Goal: Transaction & Acquisition: Purchase product/service

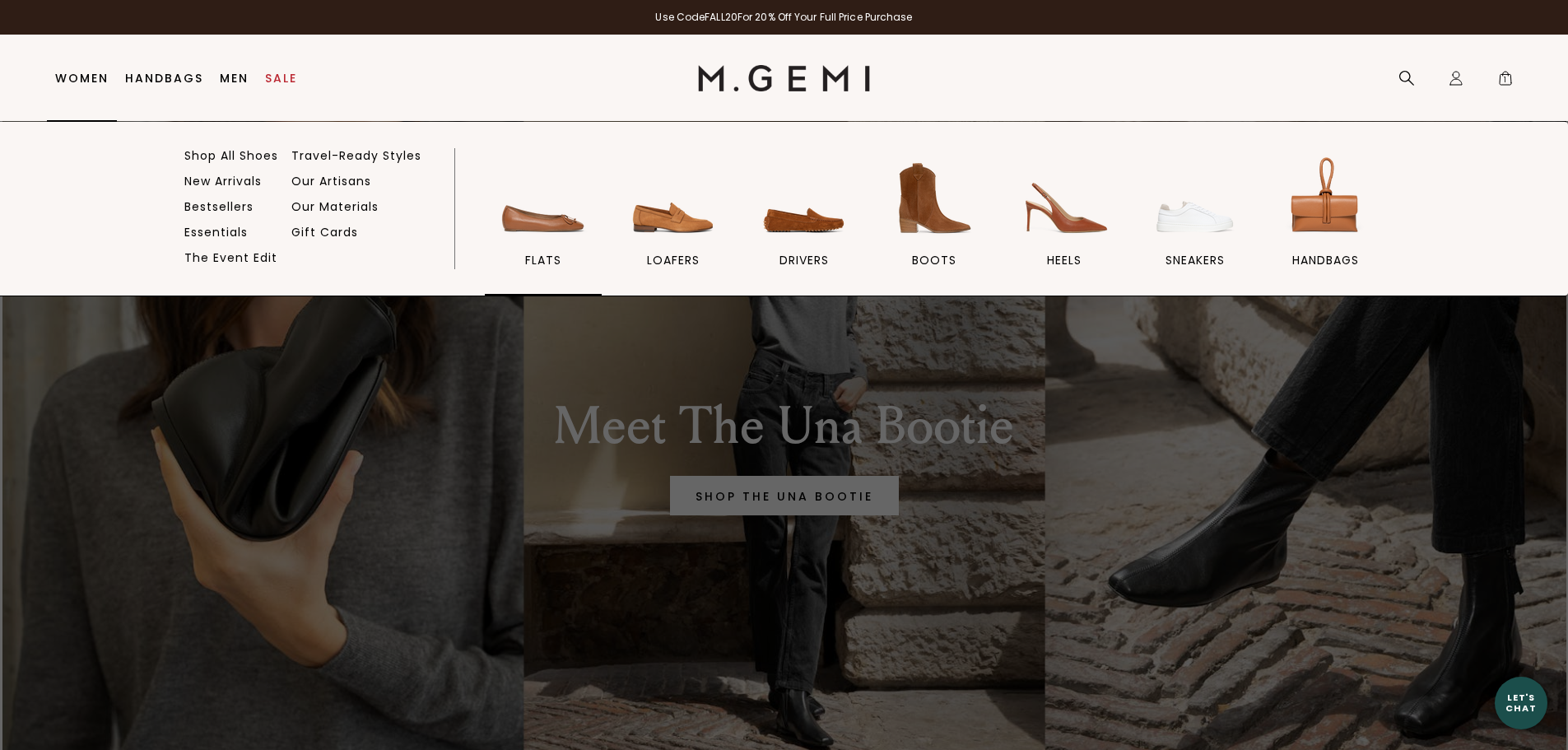
click at [543, 226] on img at bounding box center [542, 198] width 92 height 92
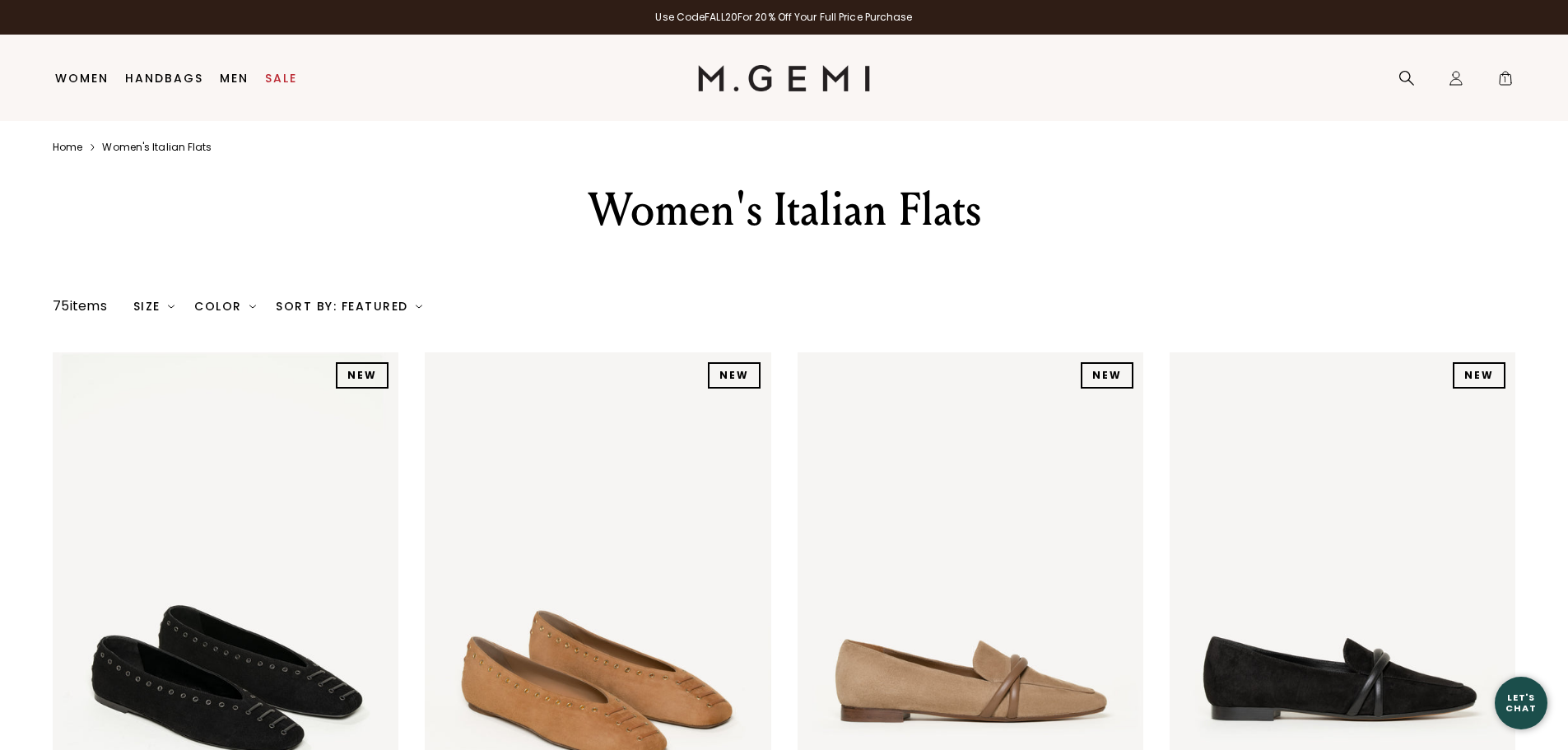
click at [252, 306] on img at bounding box center [252, 306] width 6 height 6
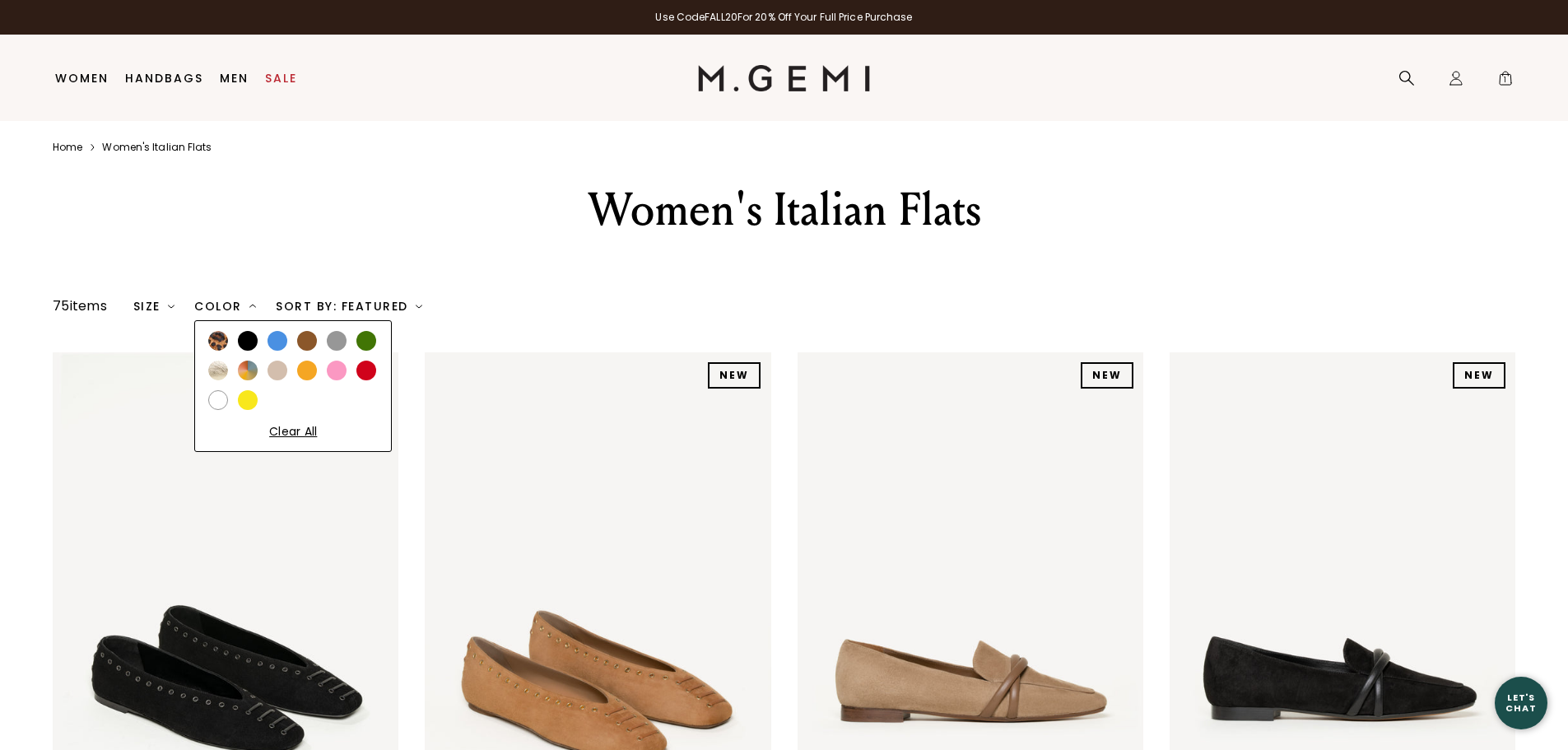
click at [310, 343] on div at bounding box center [308, 341] width 20 height 20
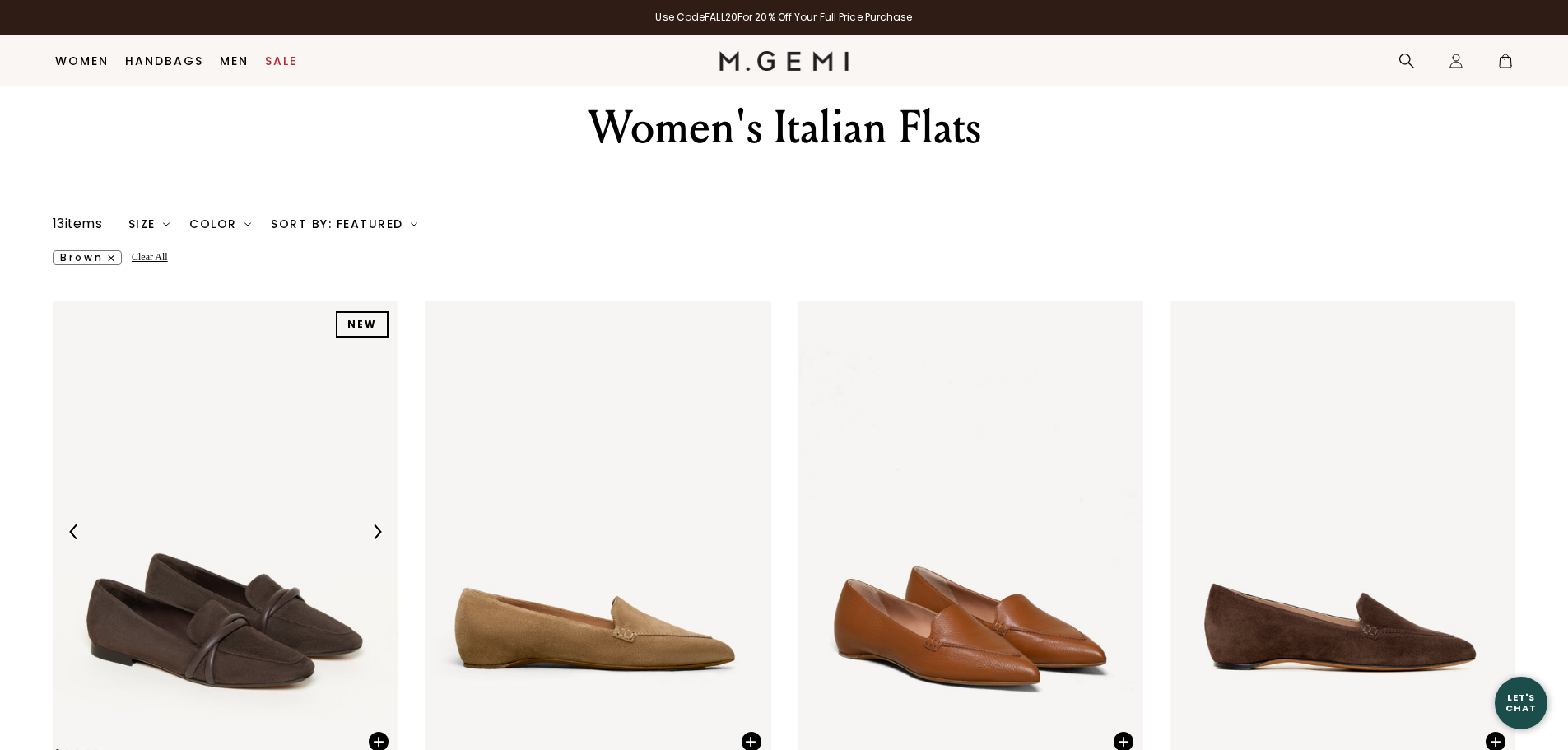
scroll to position [130, 0]
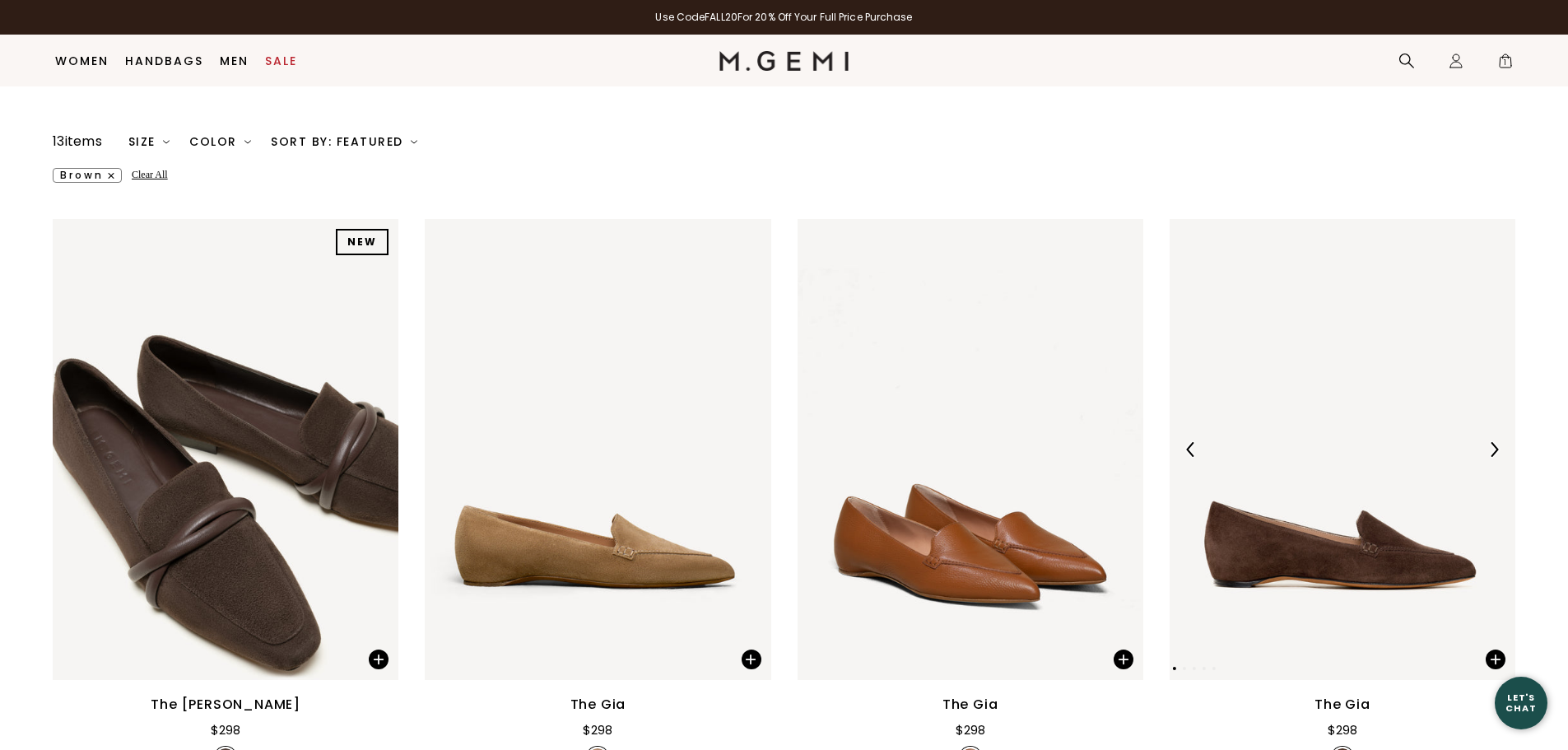
click at [1498, 450] on img at bounding box center [1494, 450] width 15 height 15
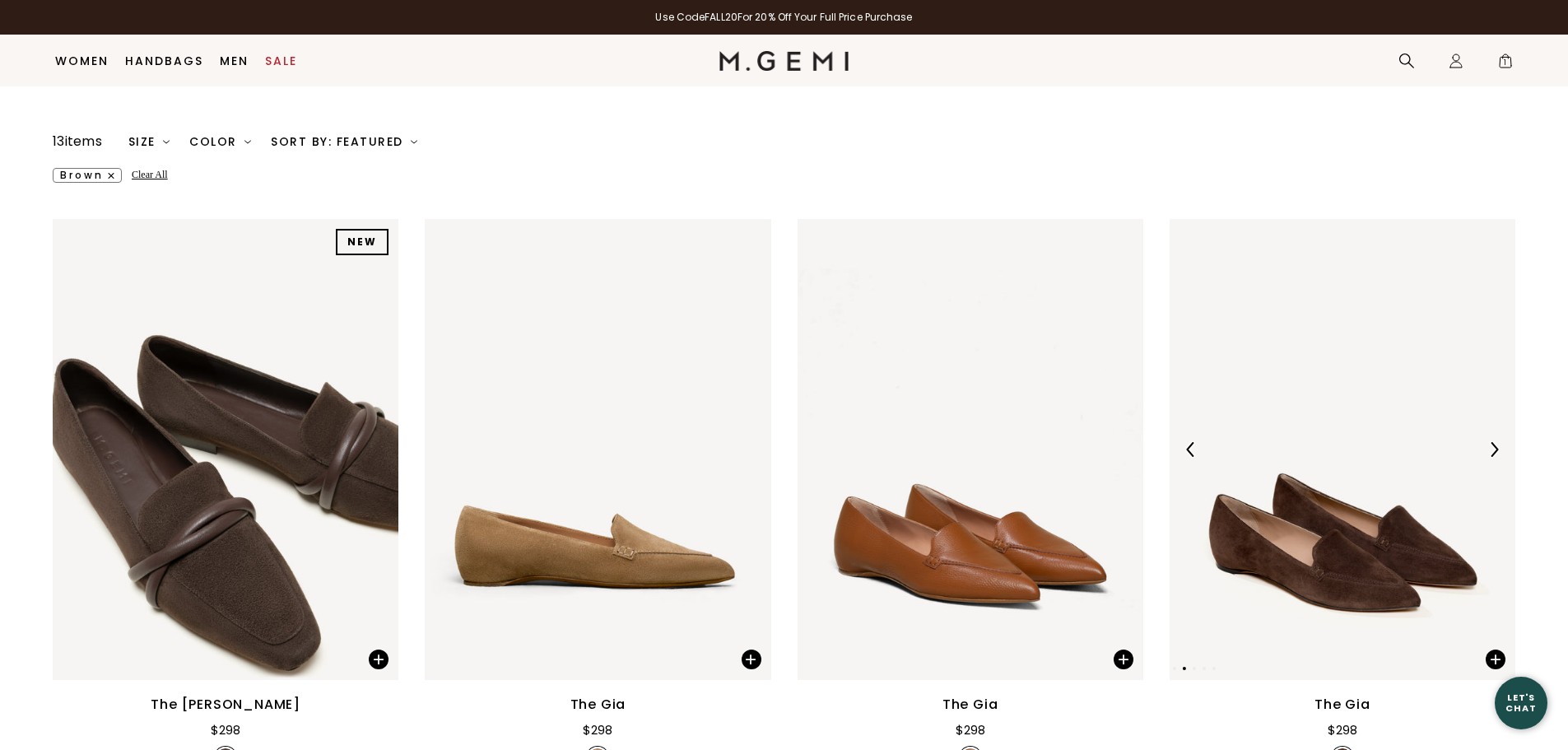
click at [1498, 450] on img at bounding box center [1494, 450] width 15 height 15
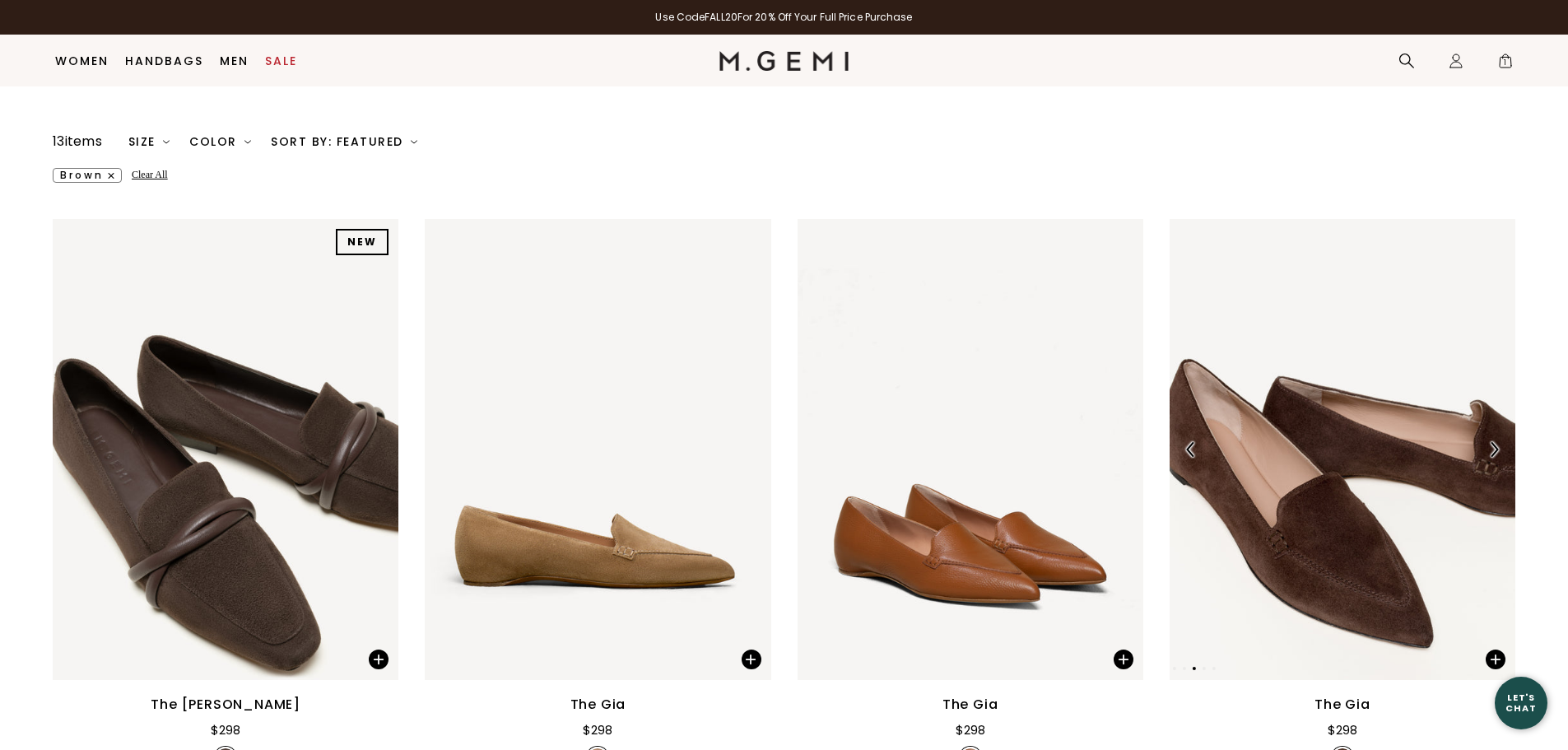
click at [1498, 450] on img at bounding box center [1494, 450] width 15 height 15
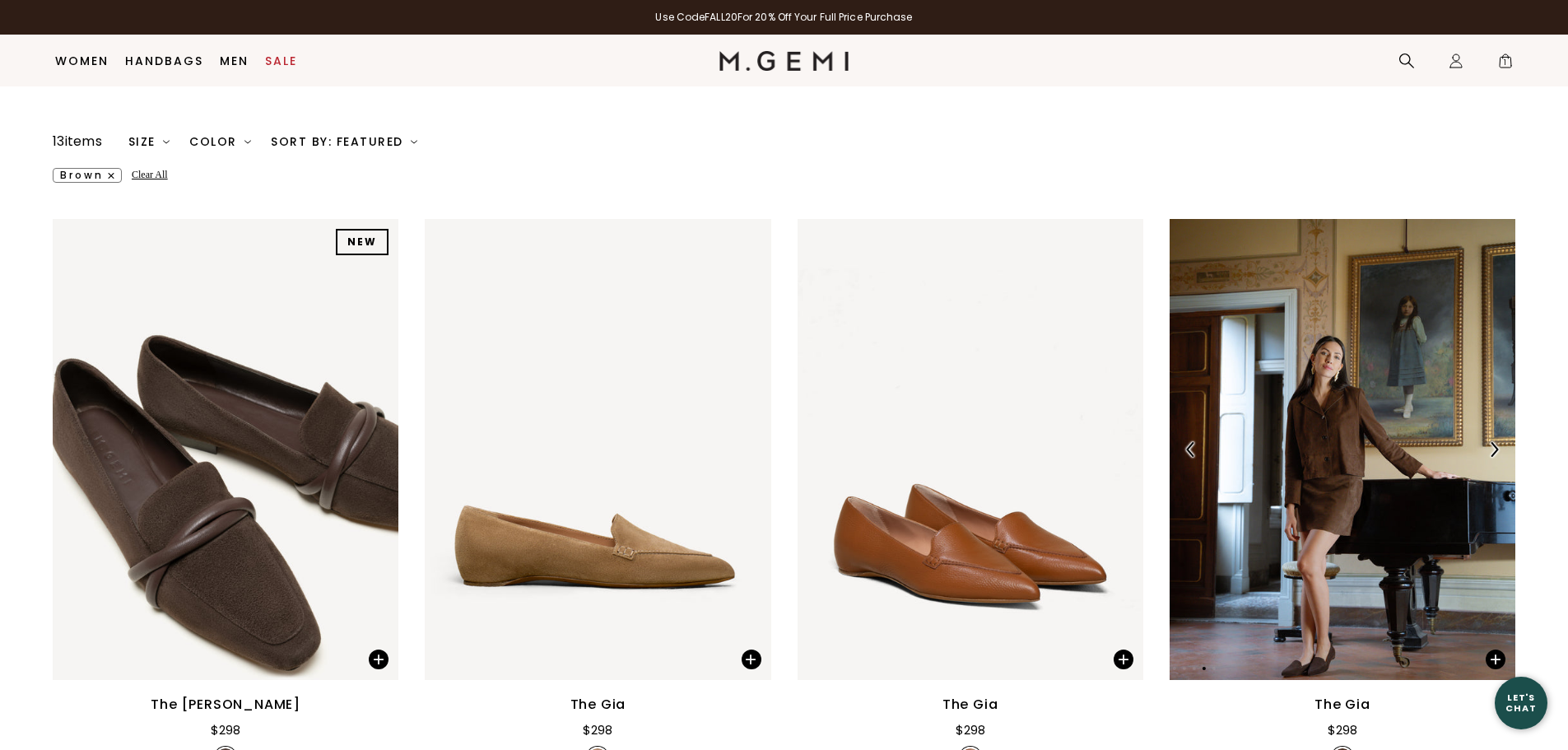
click at [1498, 450] on img at bounding box center [1494, 450] width 15 height 15
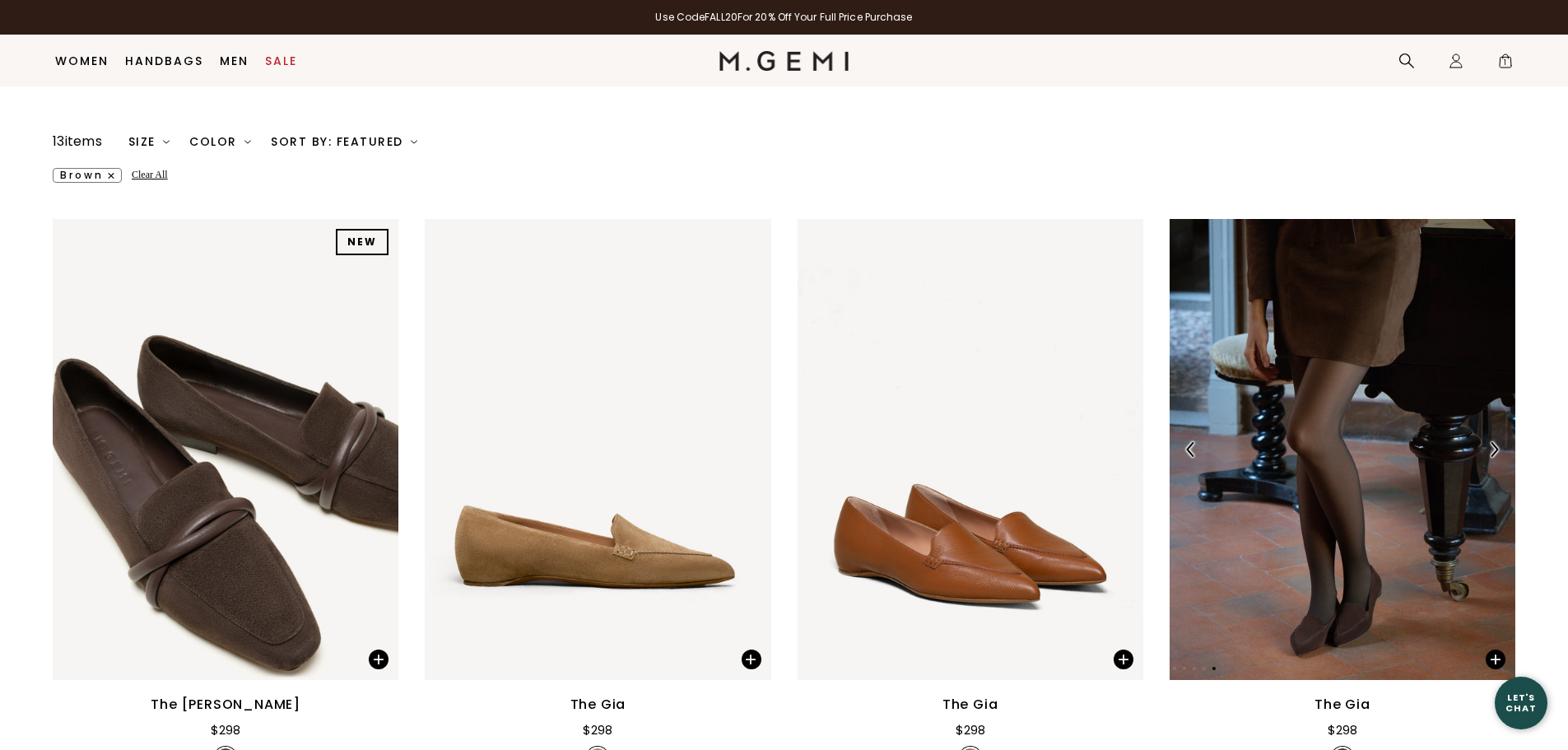
click at [1498, 450] on img at bounding box center [1494, 450] width 15 height 15
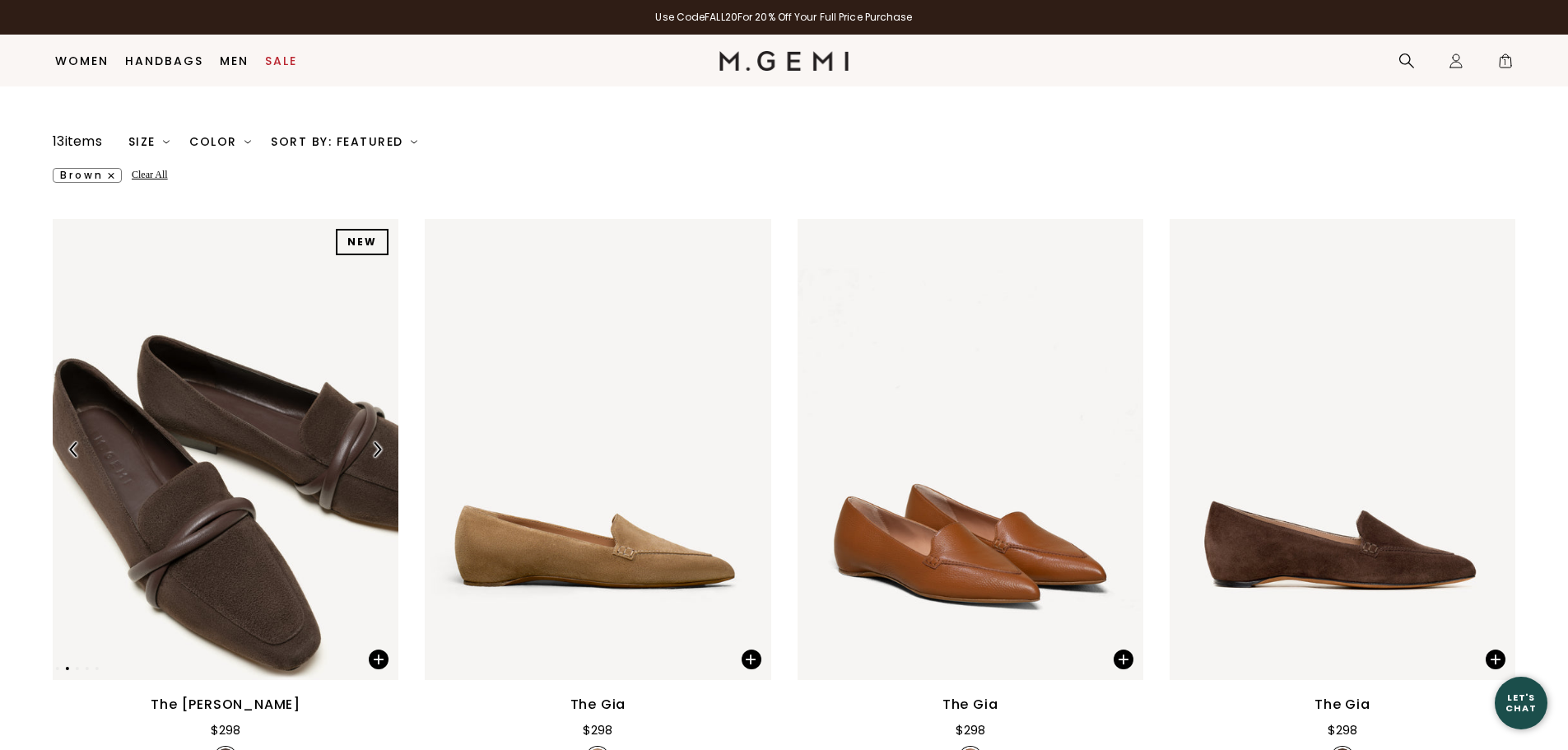
click at [379, 451] on img at bounding box center [377, 450] width 15 height 15
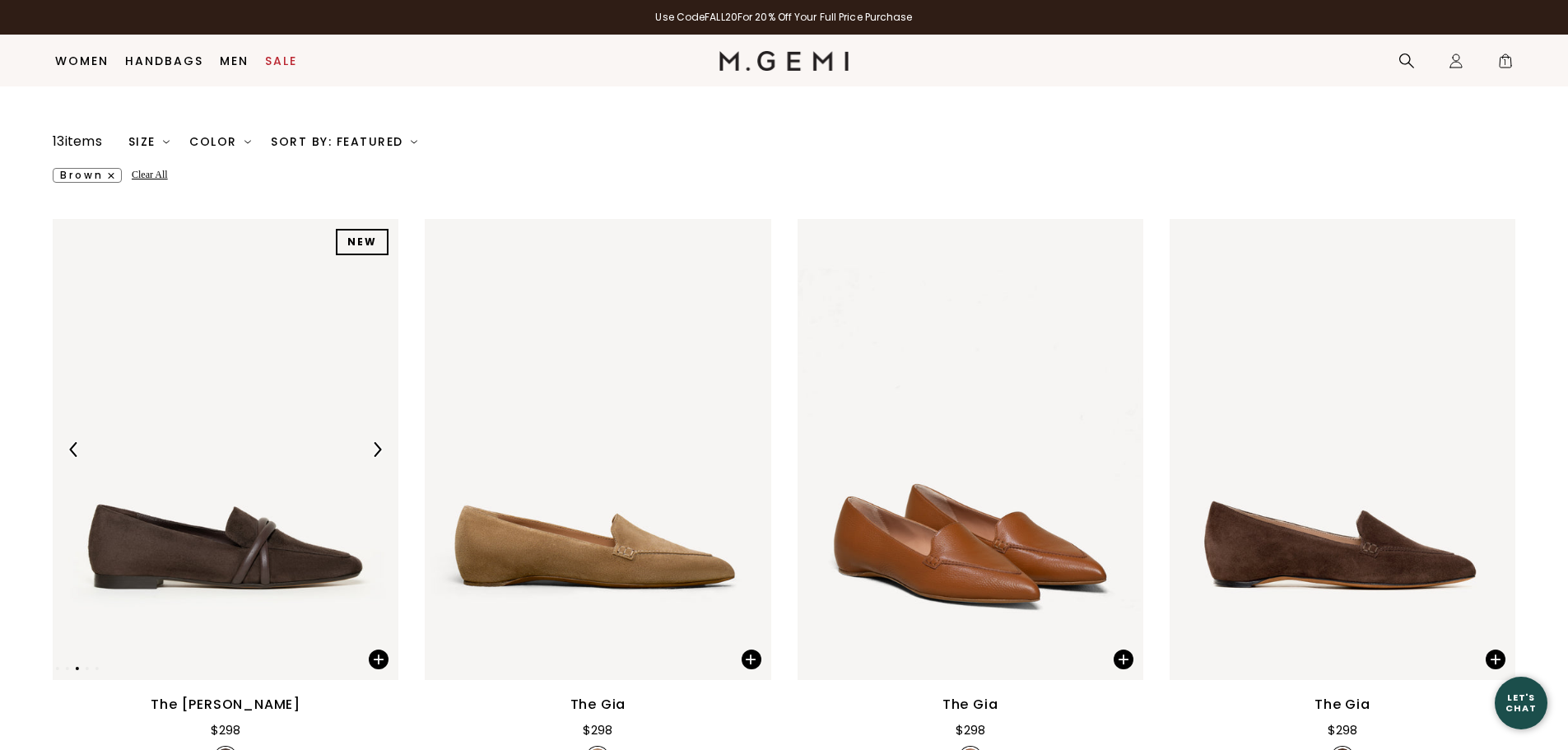
click at [379, 451] on img at bounding box center [377, 450] width 15 height 15
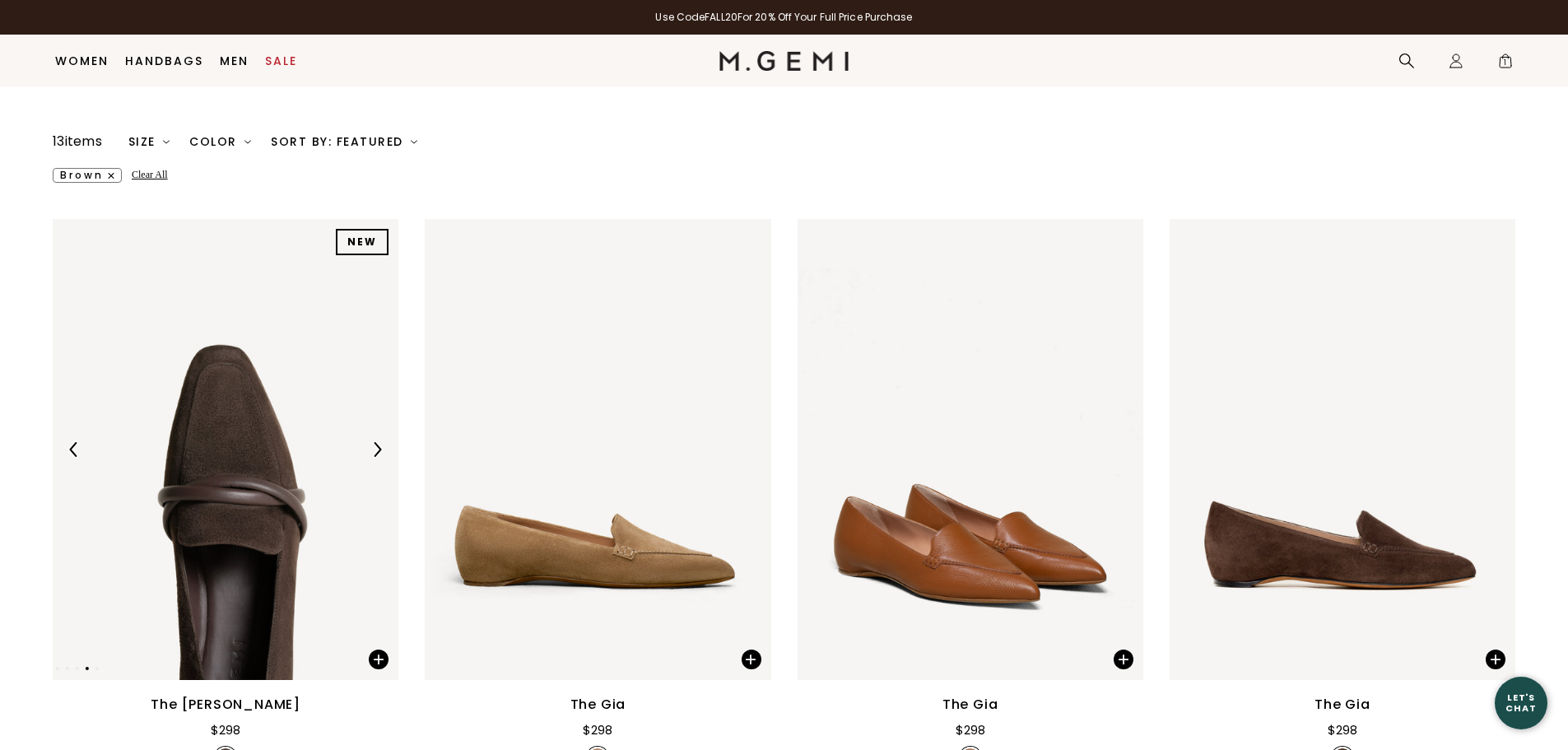
click at [379, 451] on img at bounding box center [377, 450] width 15 height 15
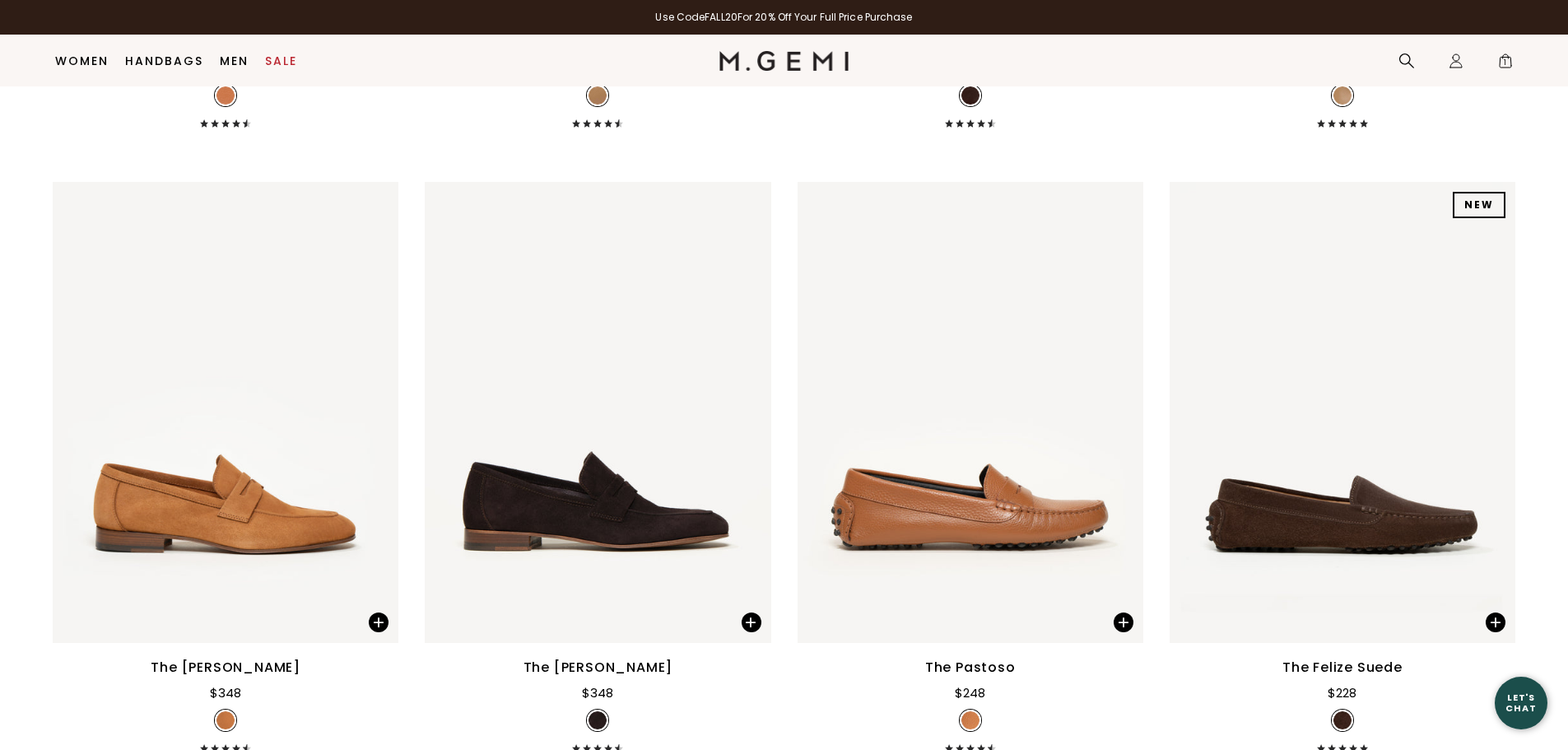
scroll to position [1530, 0]
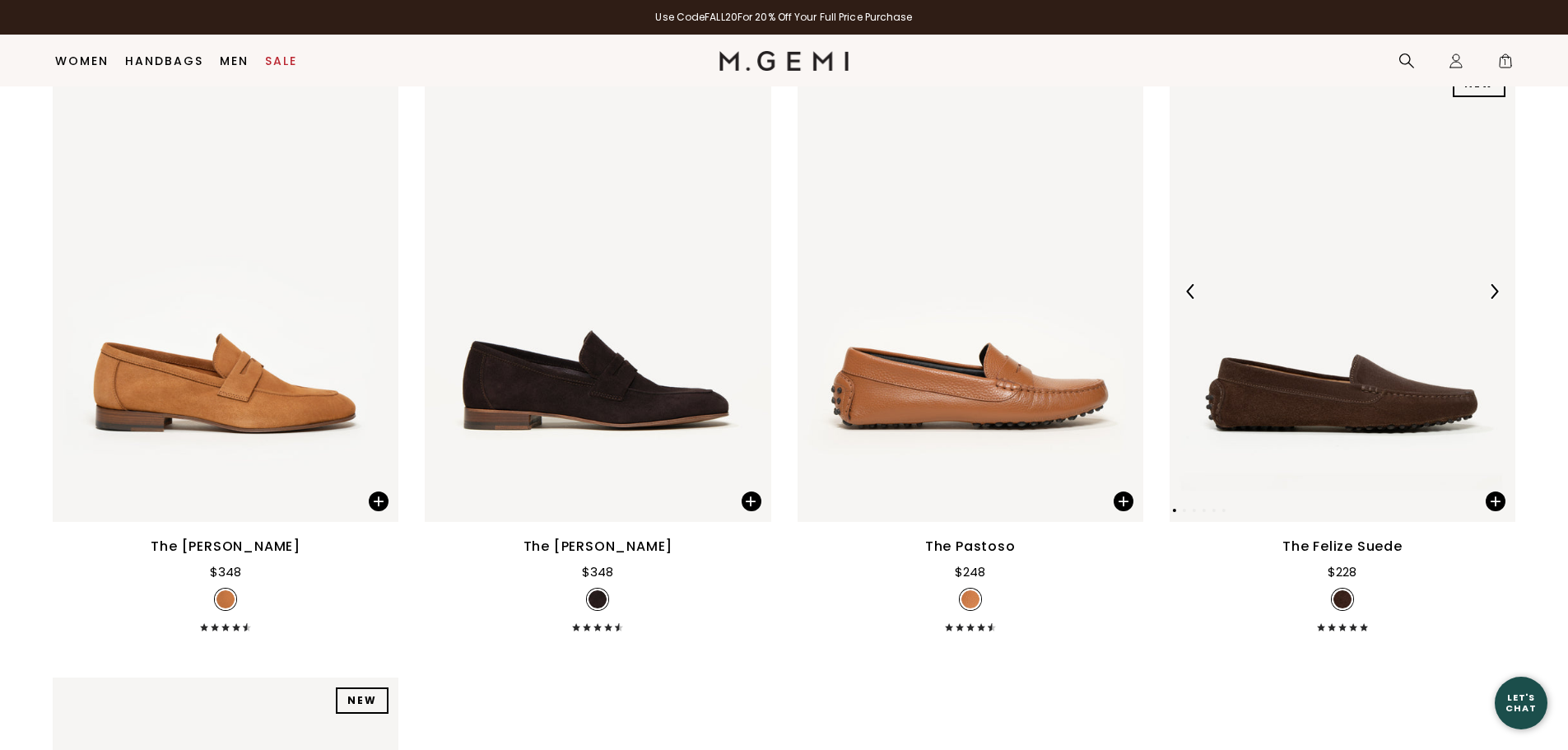
click at [1495, 286] on img at bounding box center [1494, 291] width 15 height 15
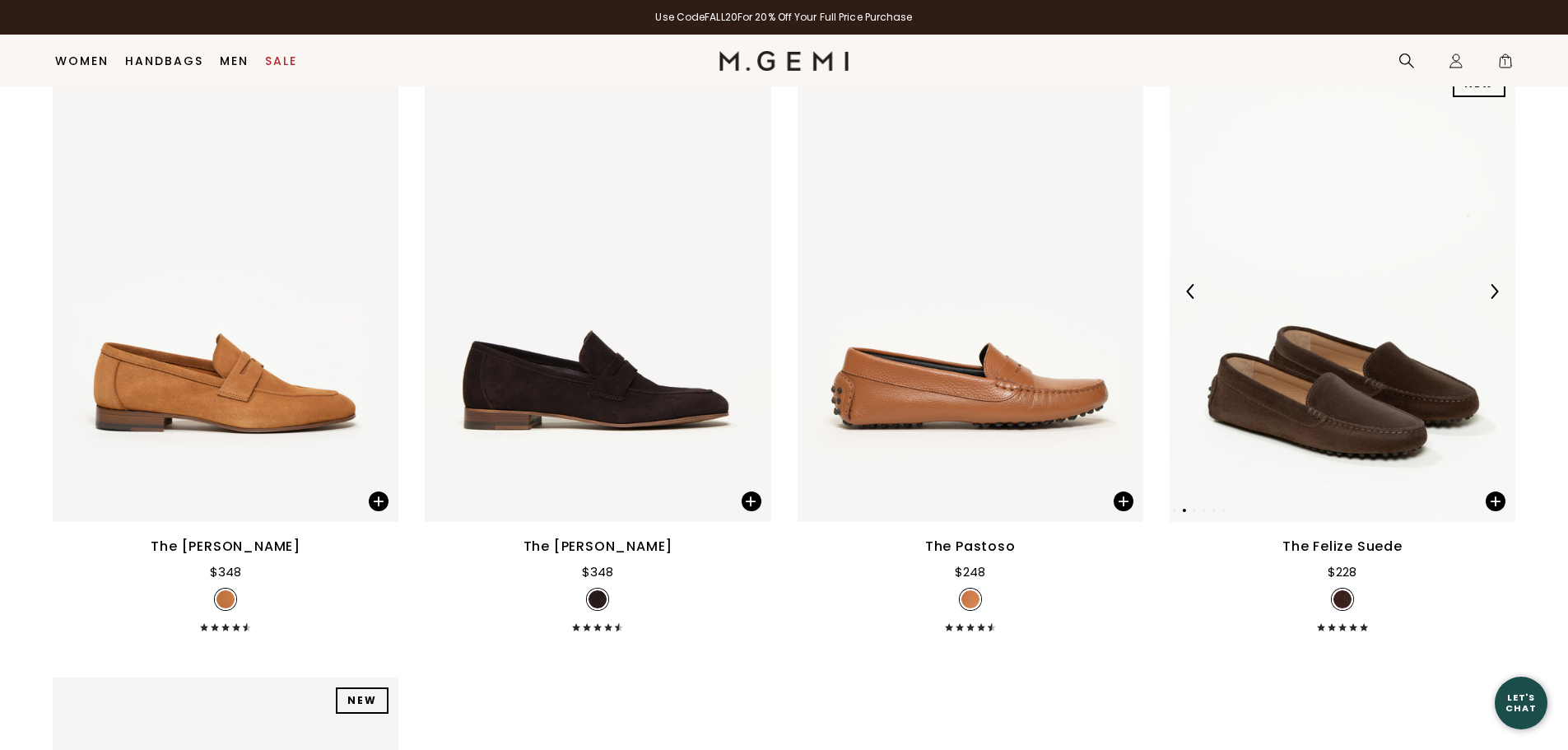
click at [1495, 286] on img at bounding box center [1494, 291] width 15 height 15
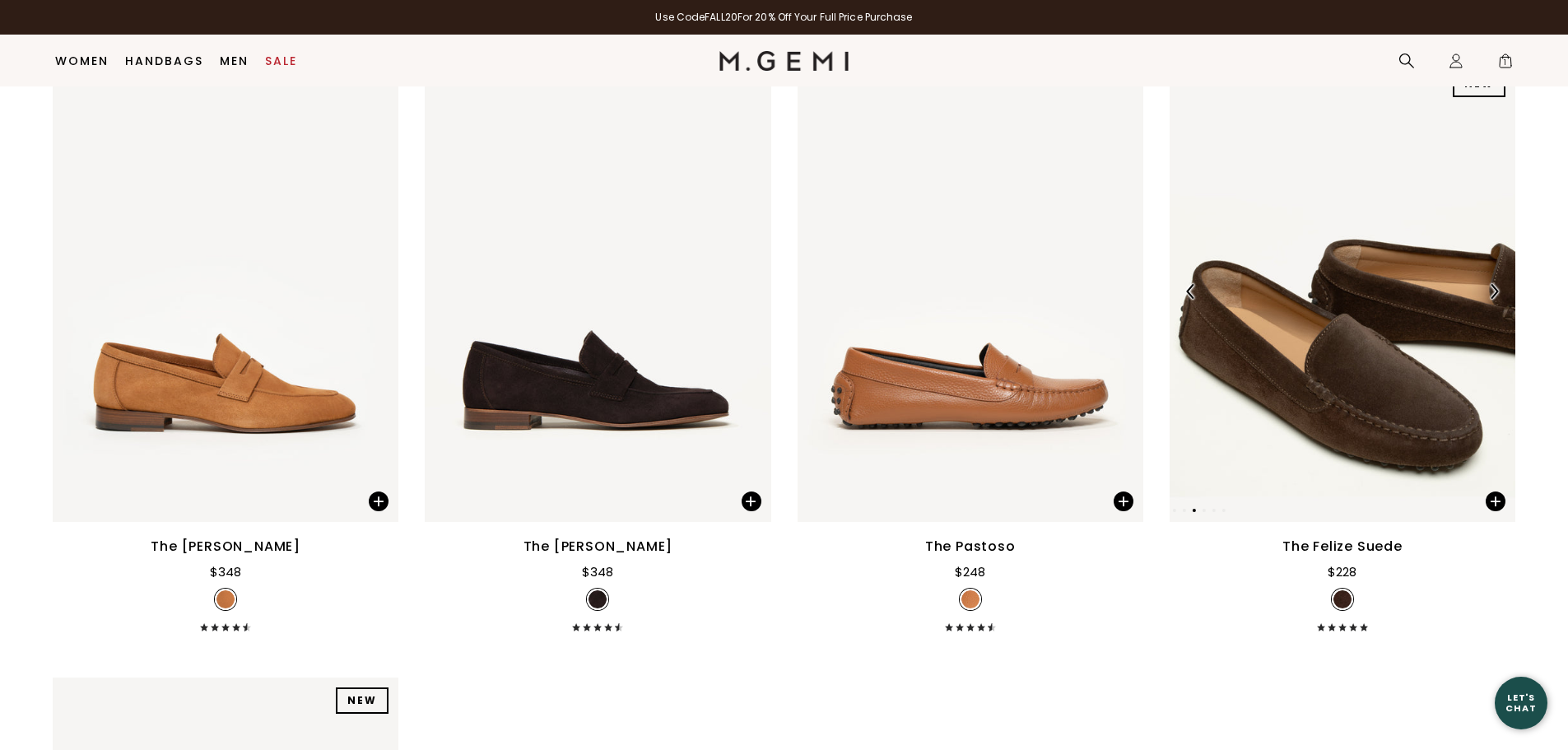
click at [1495, 286] on img at bounding box center [1494, 291] width 15 height 15
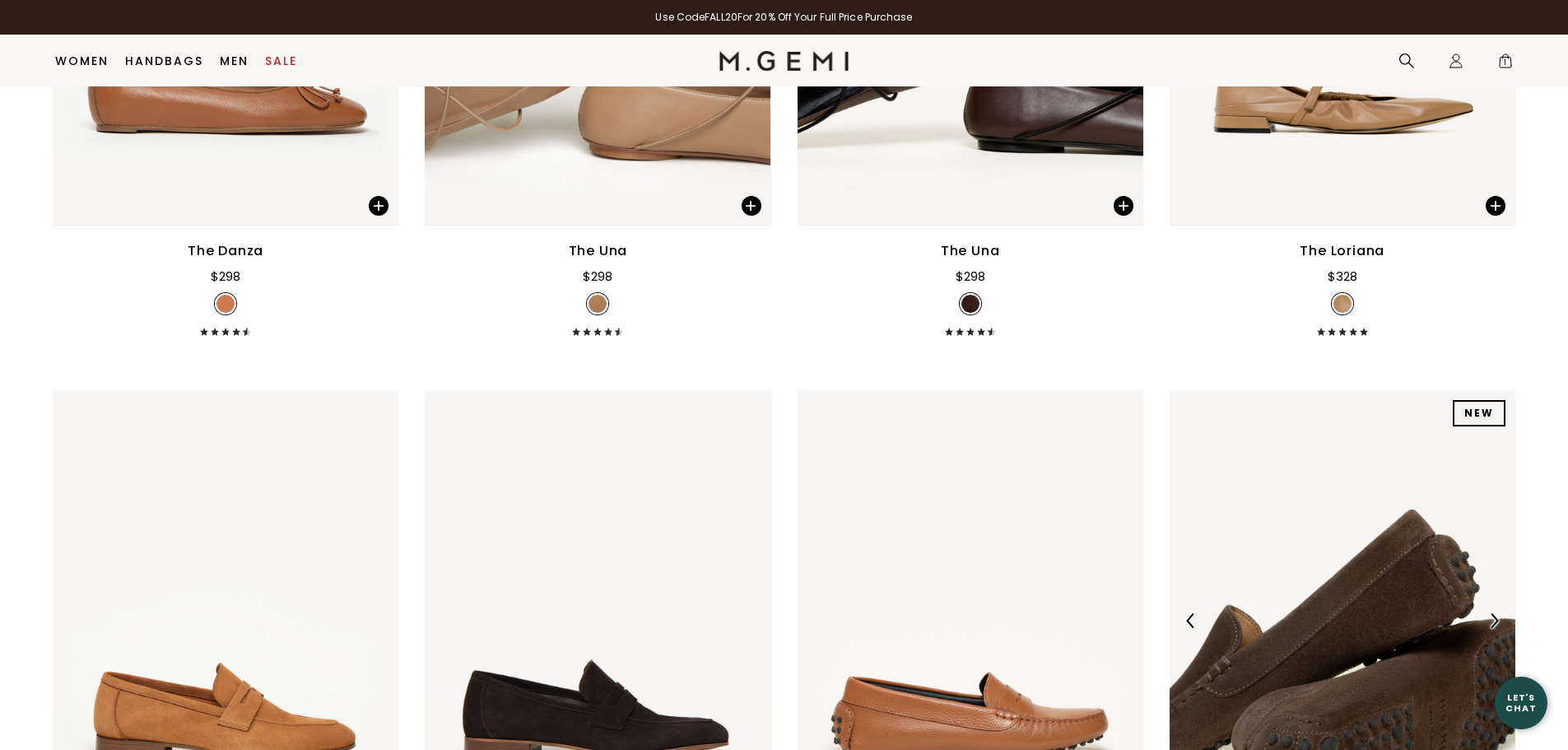
scroll to position [789, 0]
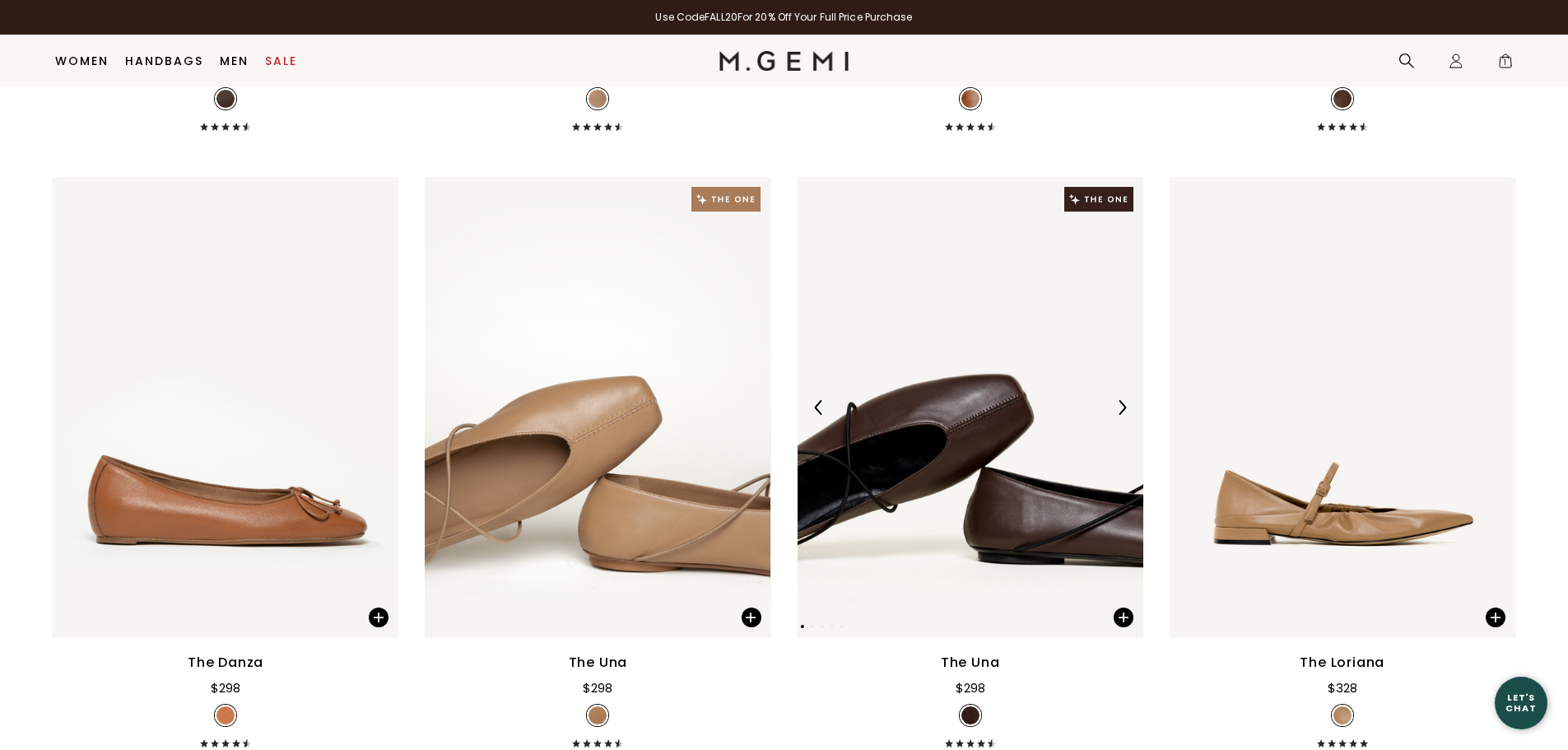
click at [1118, 408] on img at bounding box center [1122, 408] width 15 height 15
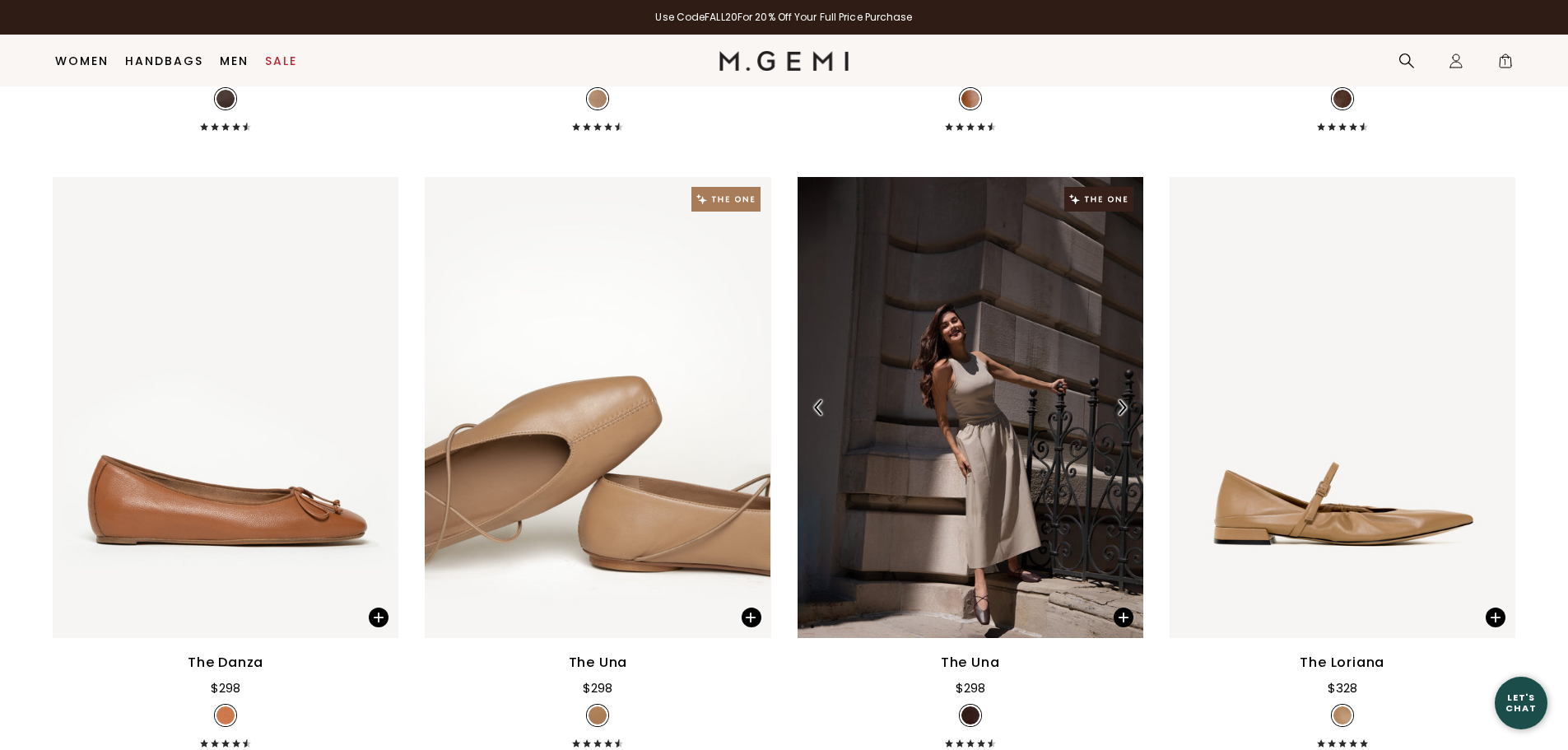
click at [1118, 408] on img at bounding box center [1122, 408] width 15 height 15
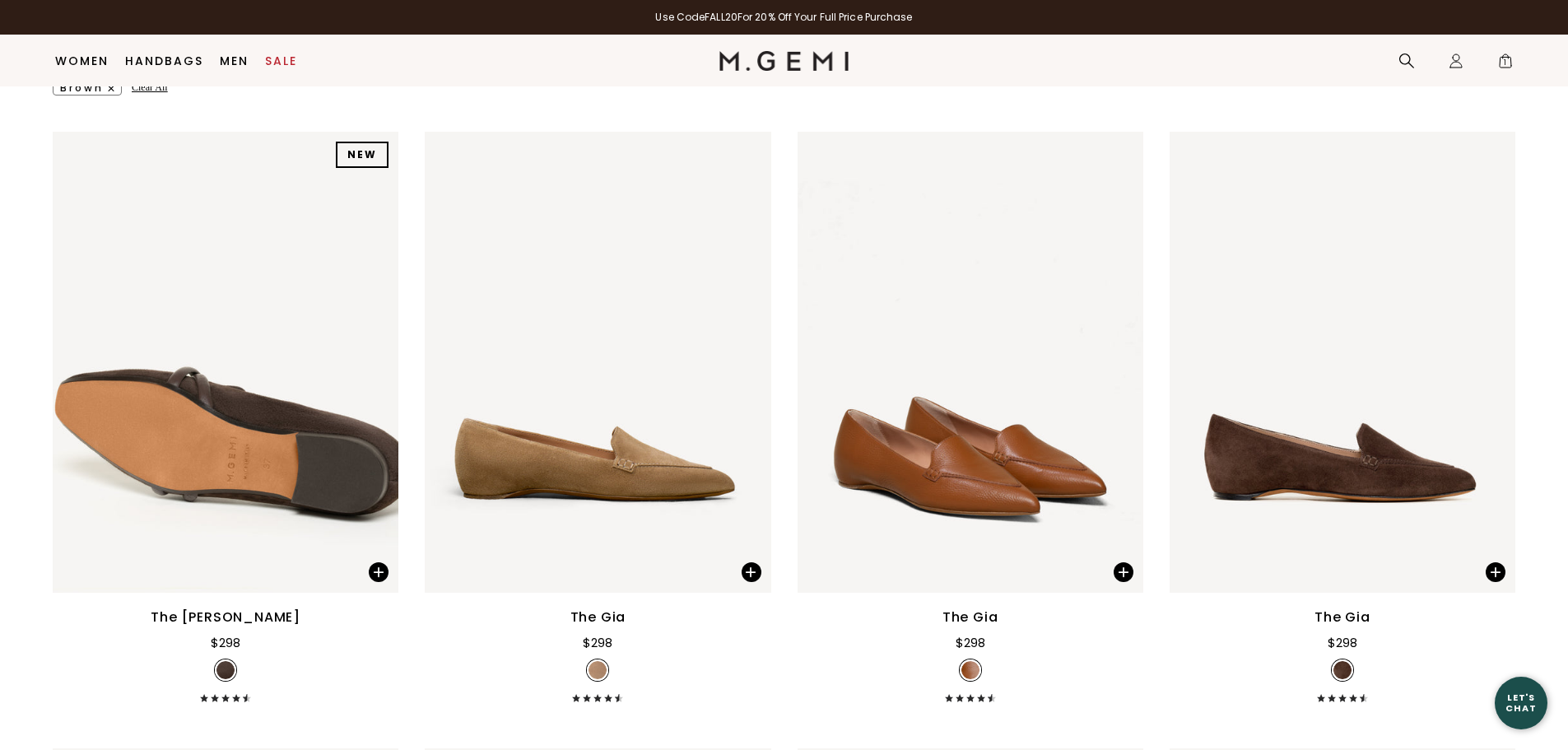
scroll to position [212, 0]
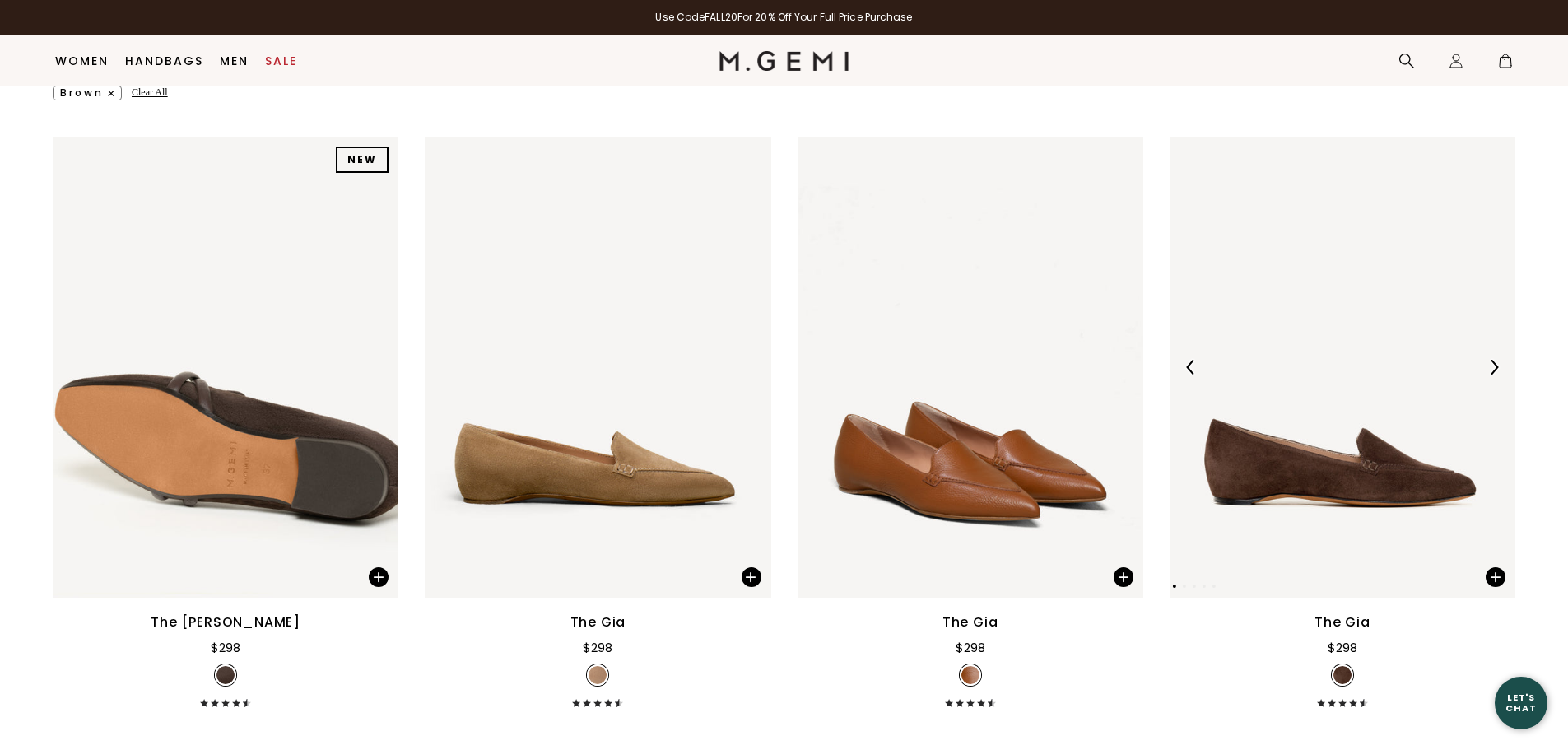
click at [1493, 365] on img at bounding box center [1494, 367] width 15 height 15
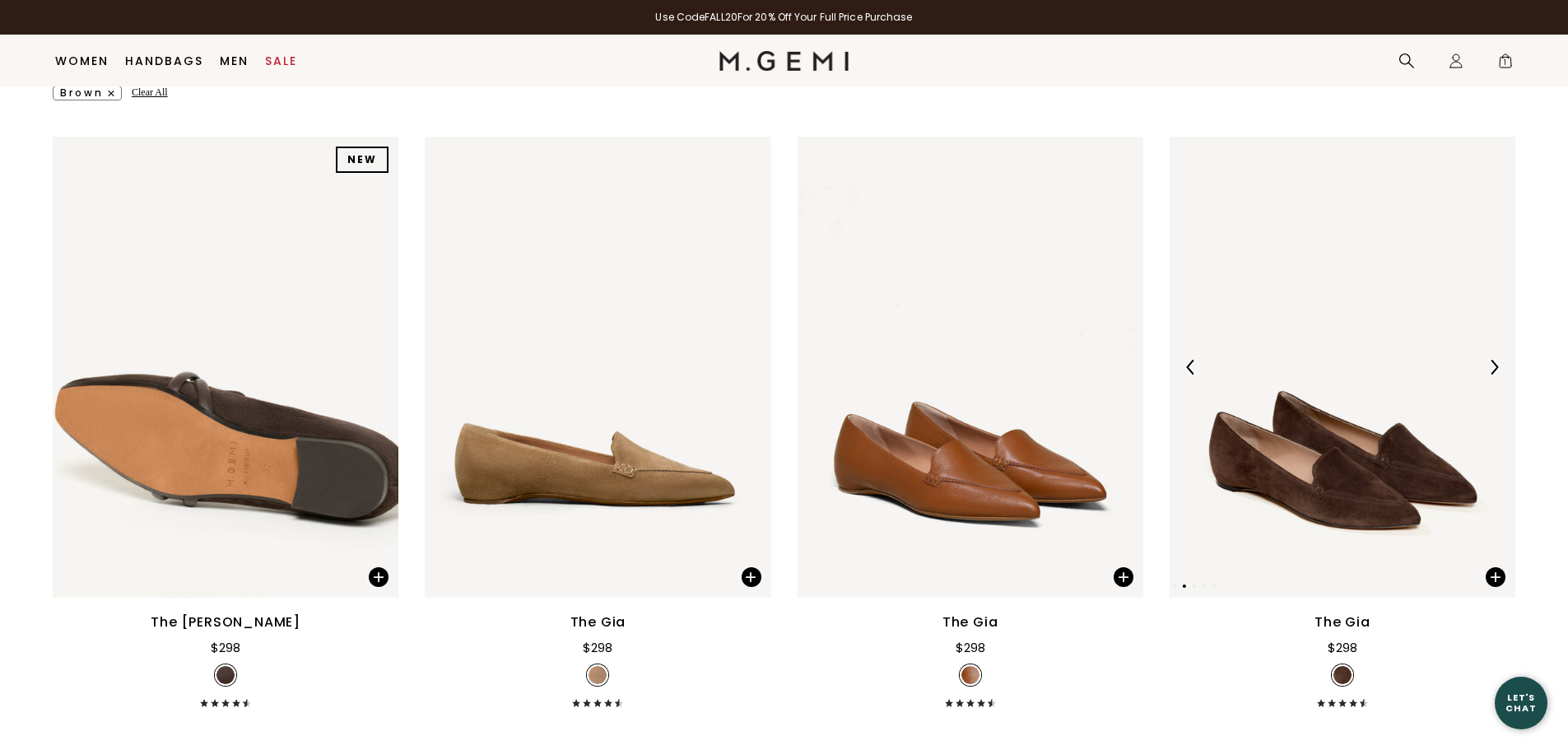
click at [1493, 365] on img at bounding box center [1494, 367] width 15 height 15
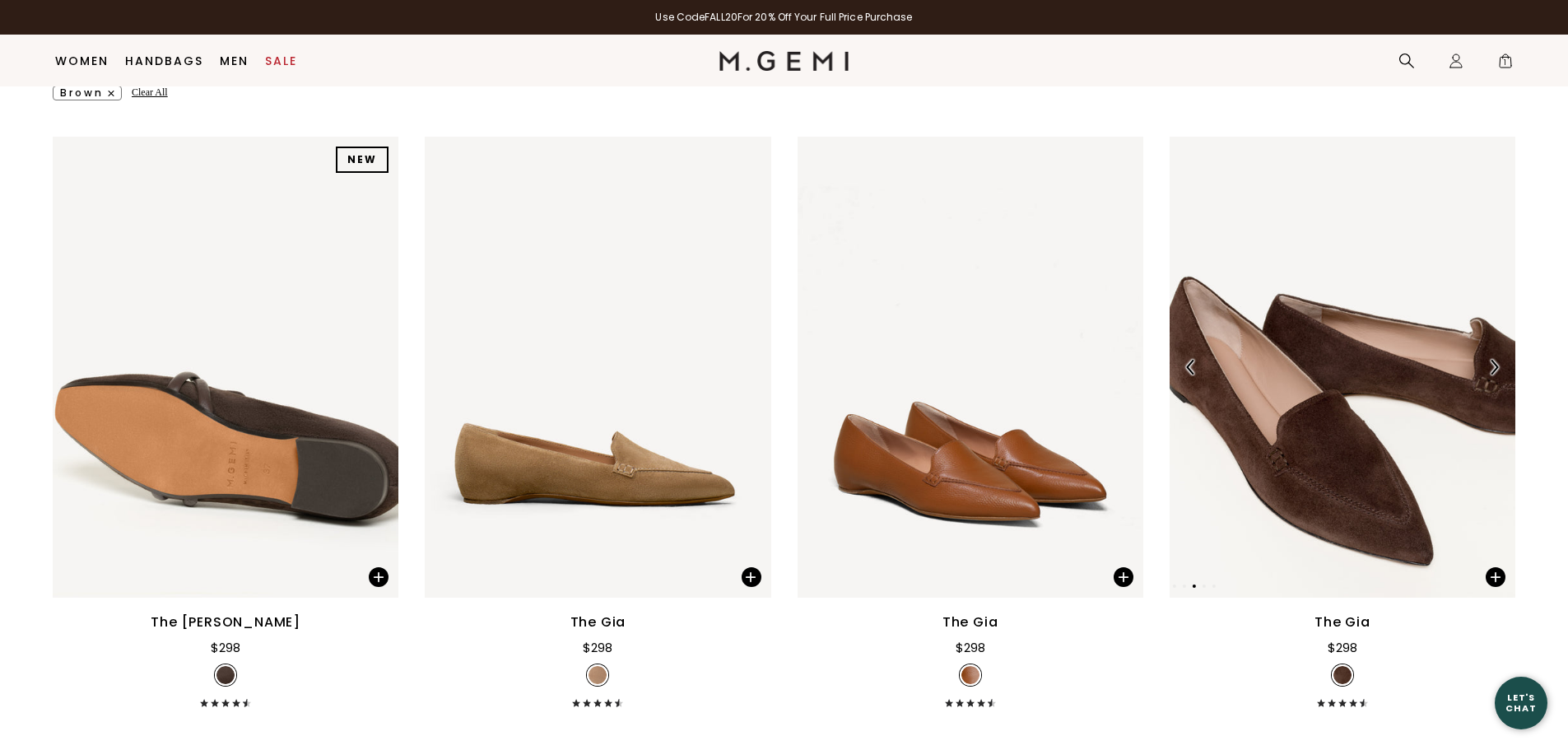
click at [1493, 365] on img at bounding box center [1494, 367] width 15 height 15
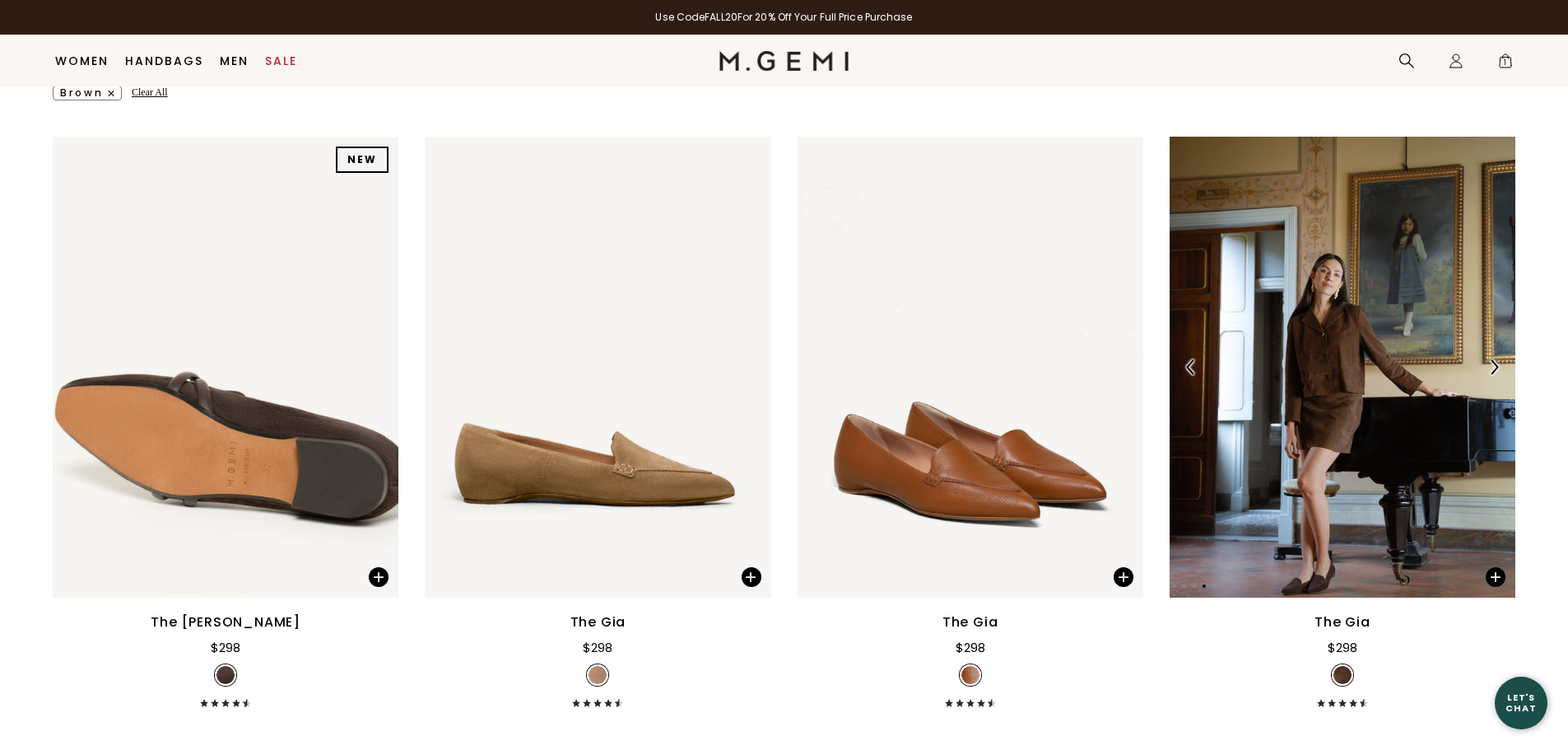
click at [1493, 365] on img at bounding box center [1494, 367] width 15 height 15
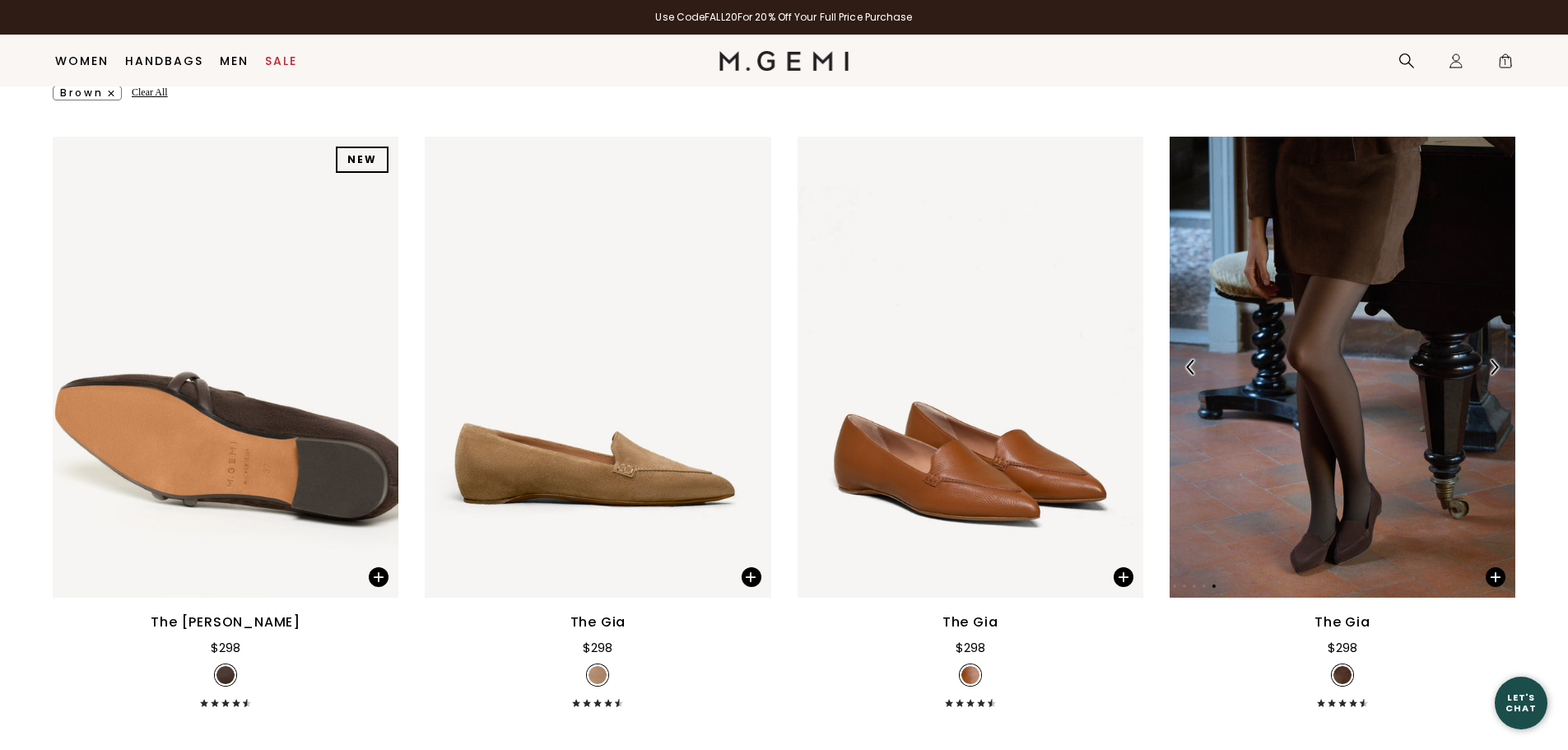
click at [1500, 368] on img at bounding box center [1494, 367] width 15 height 15
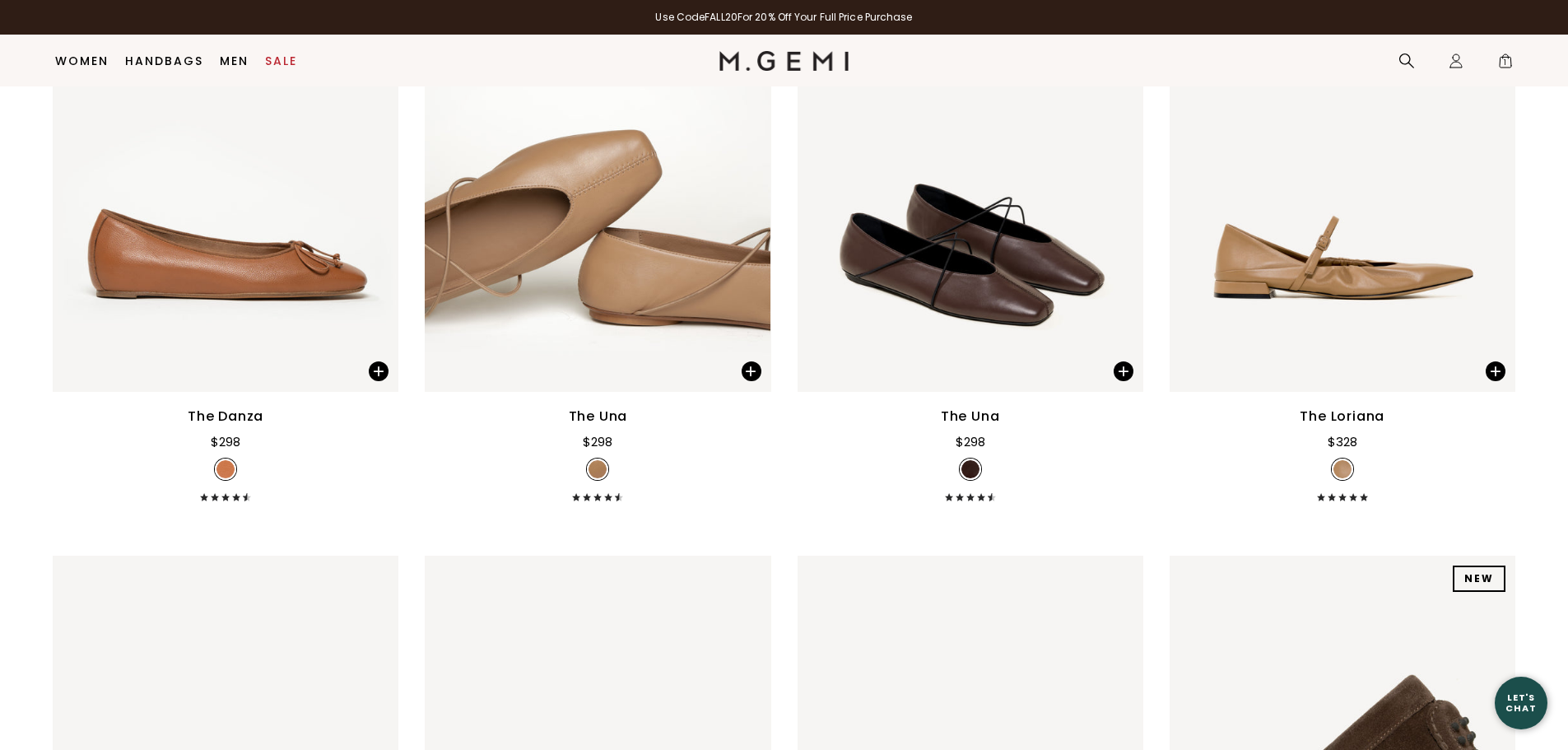
scroll to position [1037, 0]
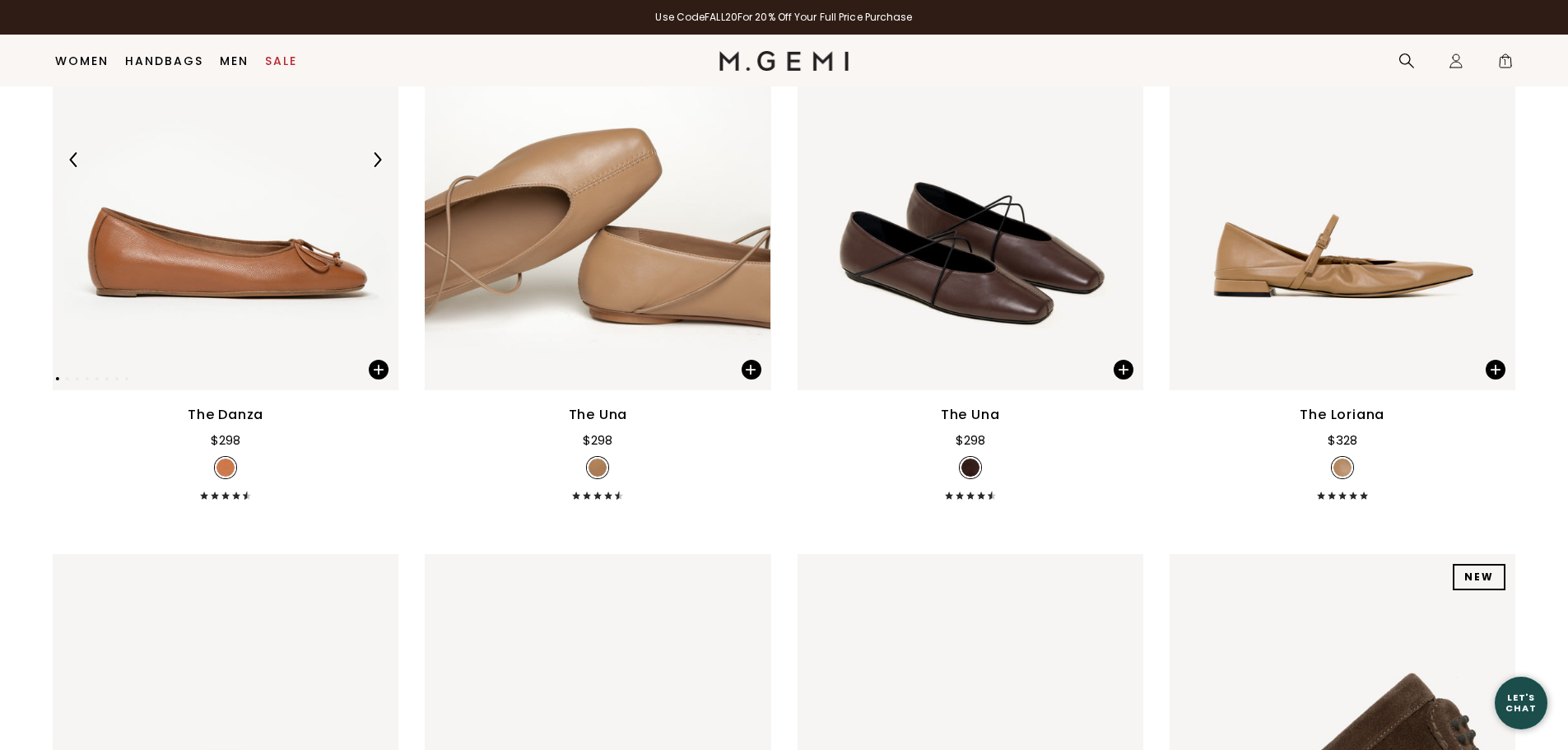
click at [376, 157] on img at bounding box center [377, 159] width 15 height 15
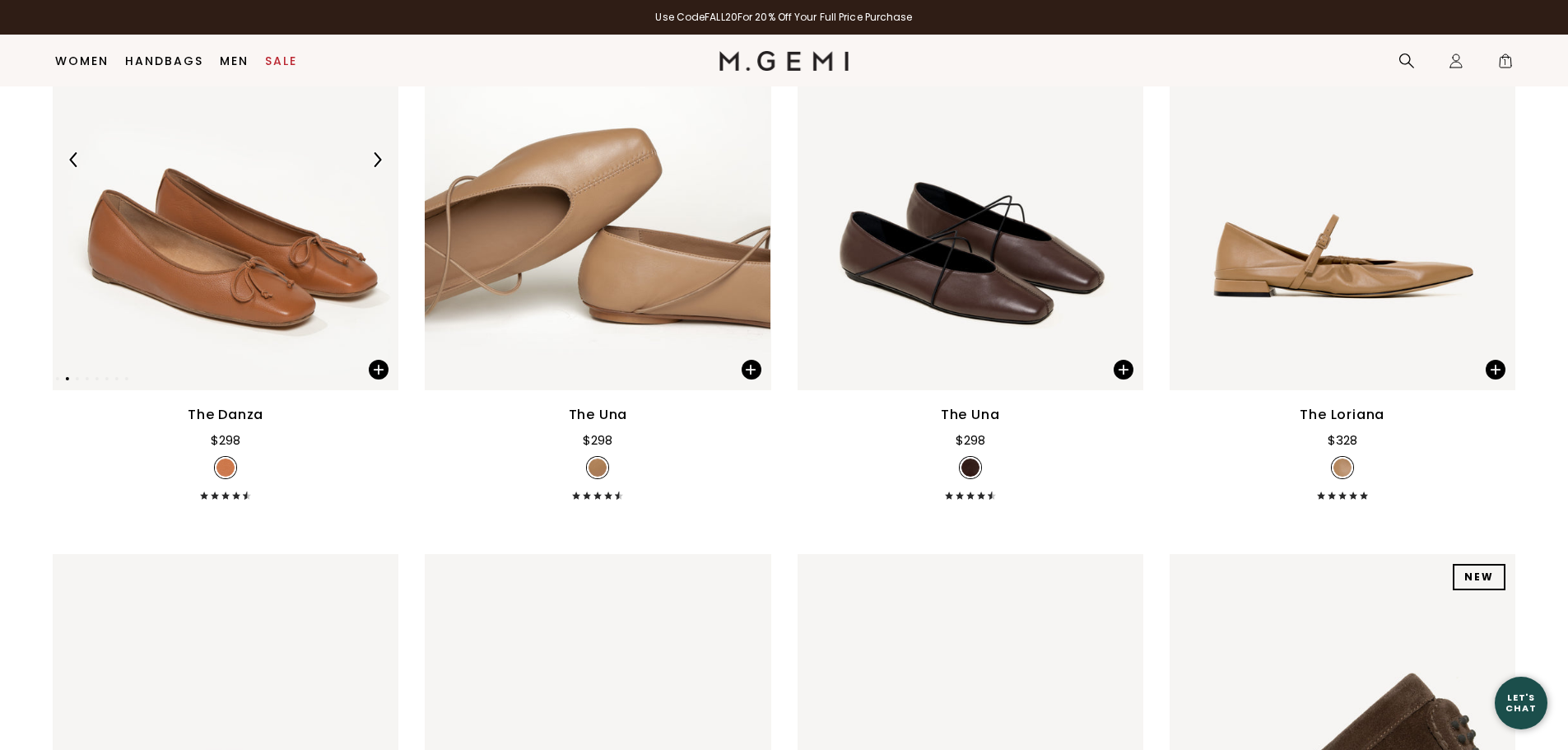
click at [374, 157] on img at bounding box center [377, 159] width 15 height 15
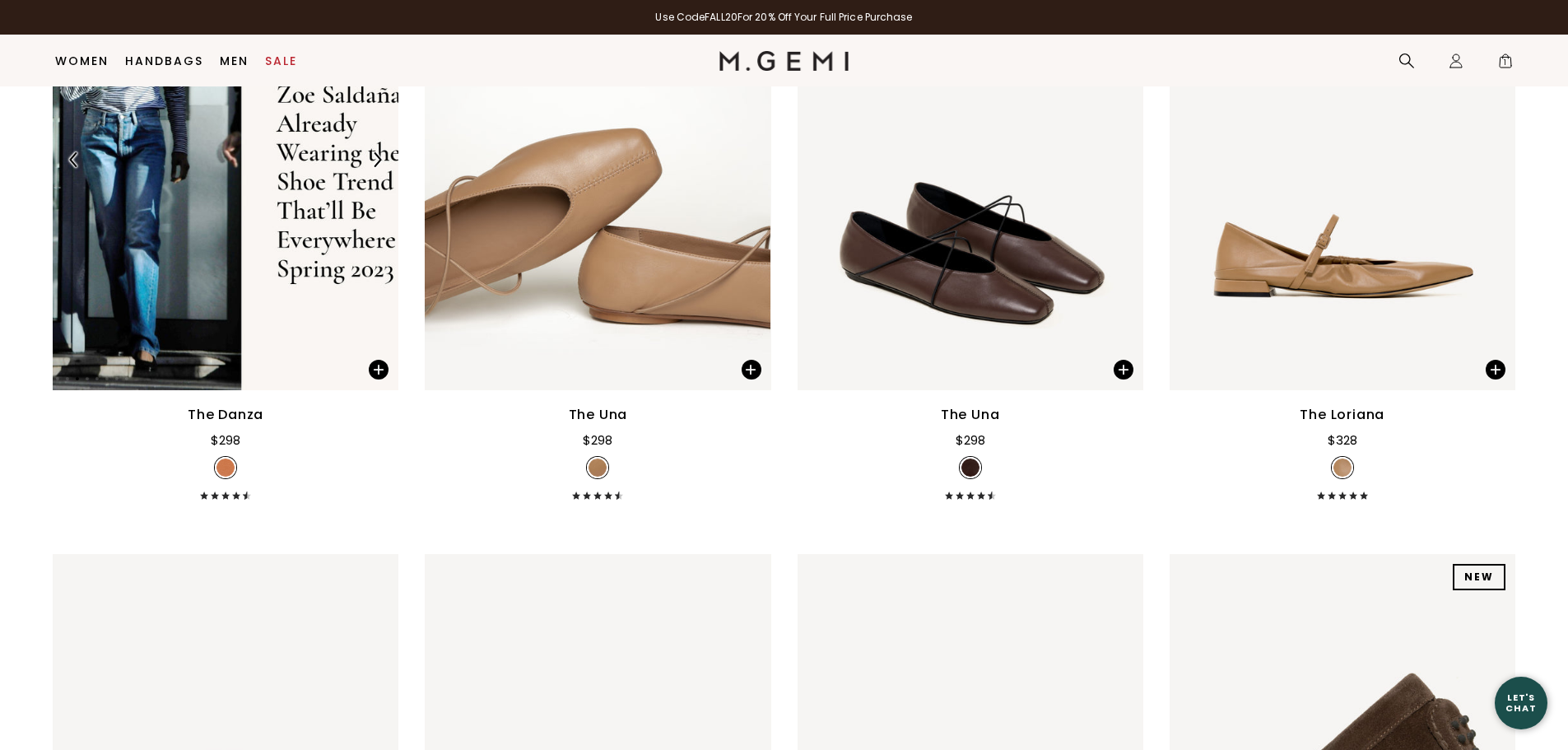
click at [375, 157] on img at bounding box center [377, 159] width 15 height 15
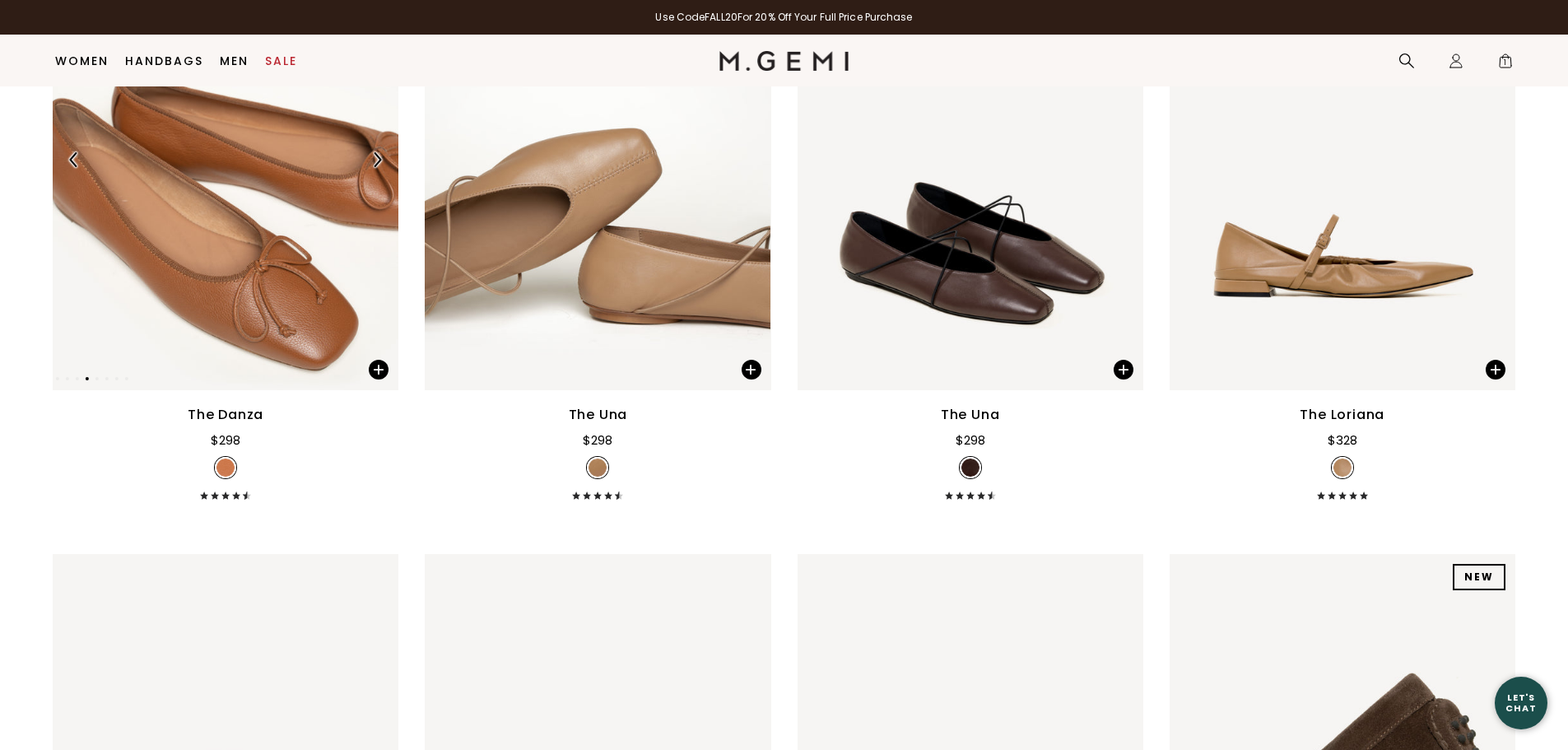
click at [266, 188] on img at bounding box center [226, 159] width 346 height 461
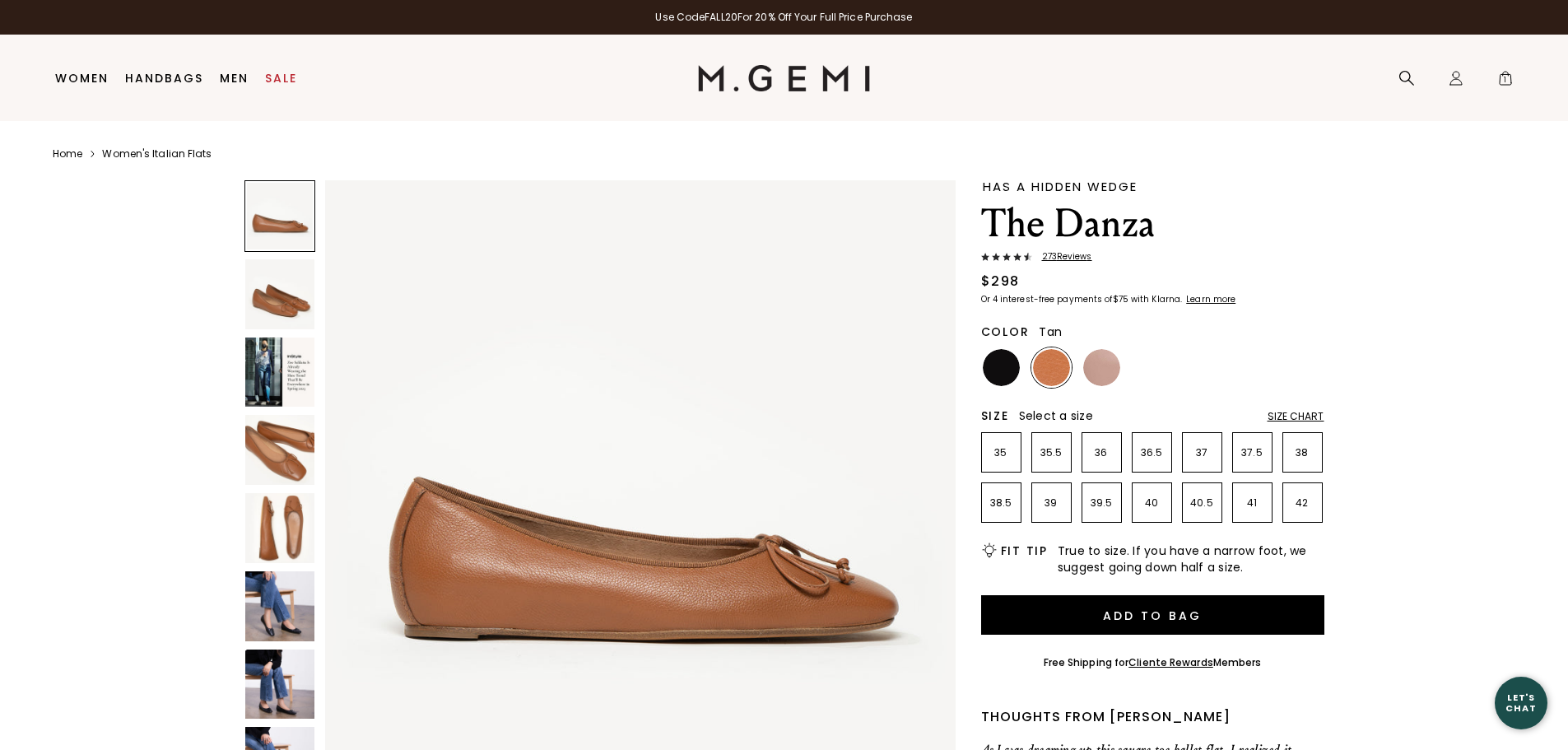
click at [260, 612] on img at bounding box center [280, 606] width 70 height 70
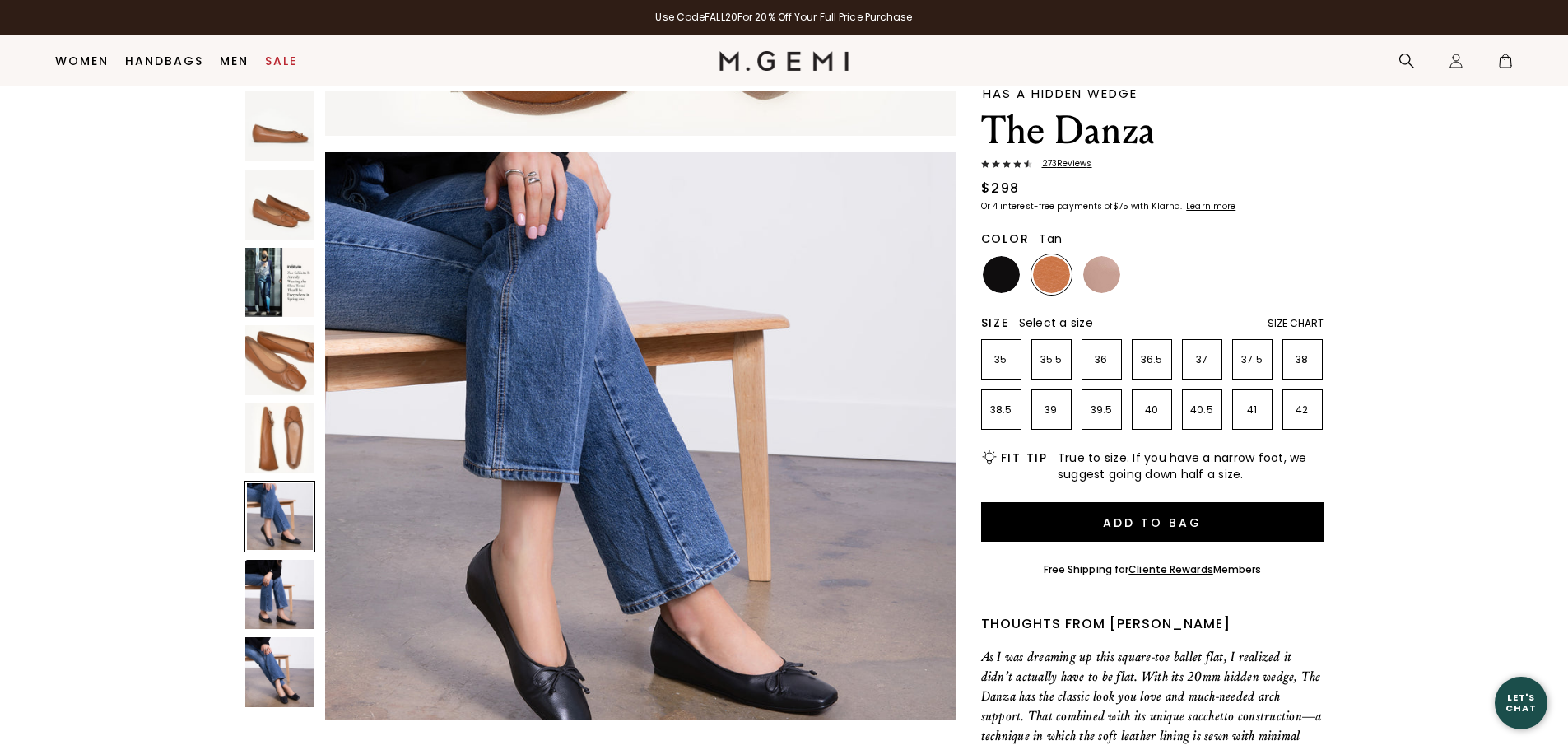
scroll to position [47, 0]
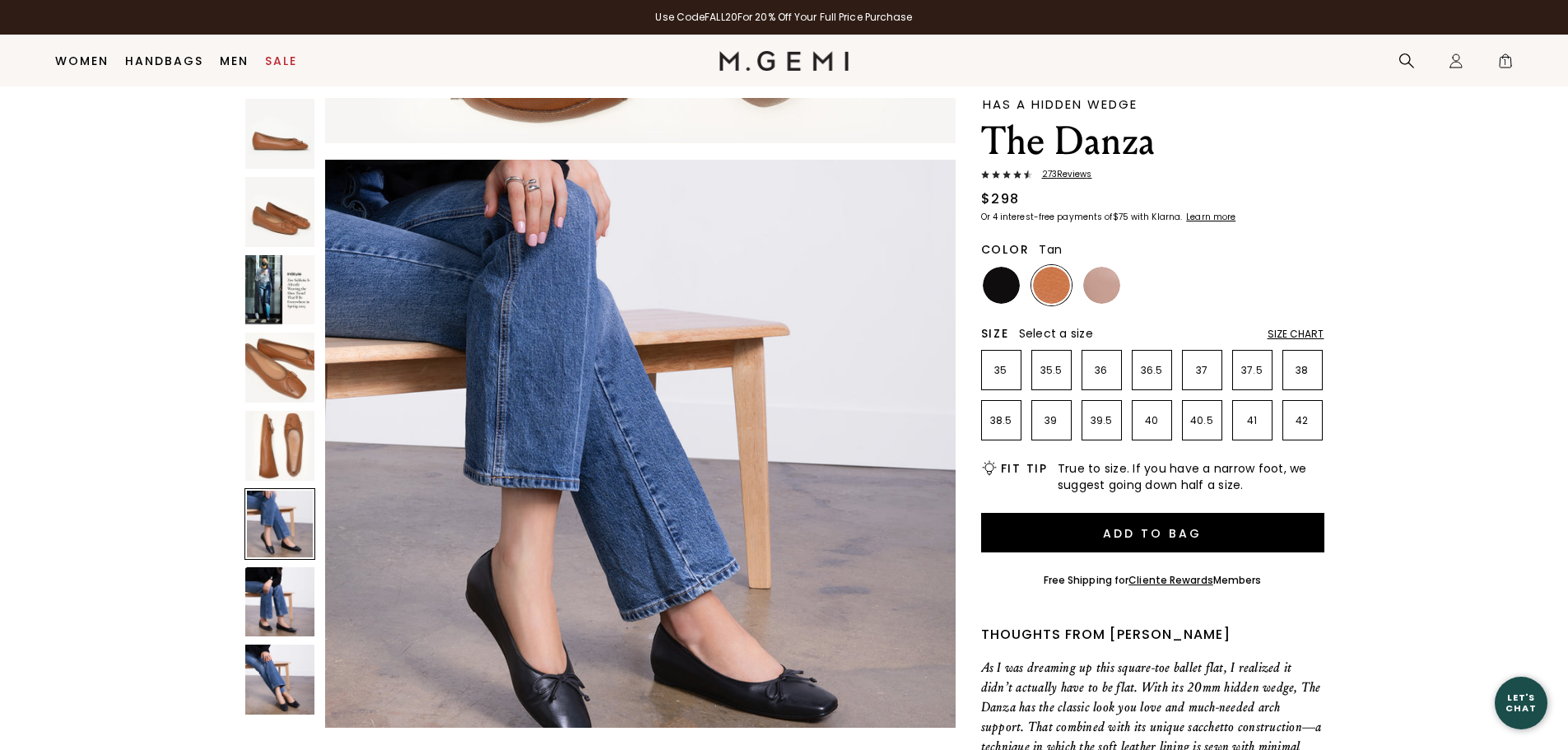
click at [284, 602] on img at bounding box center [280, 602] width 70 height 70
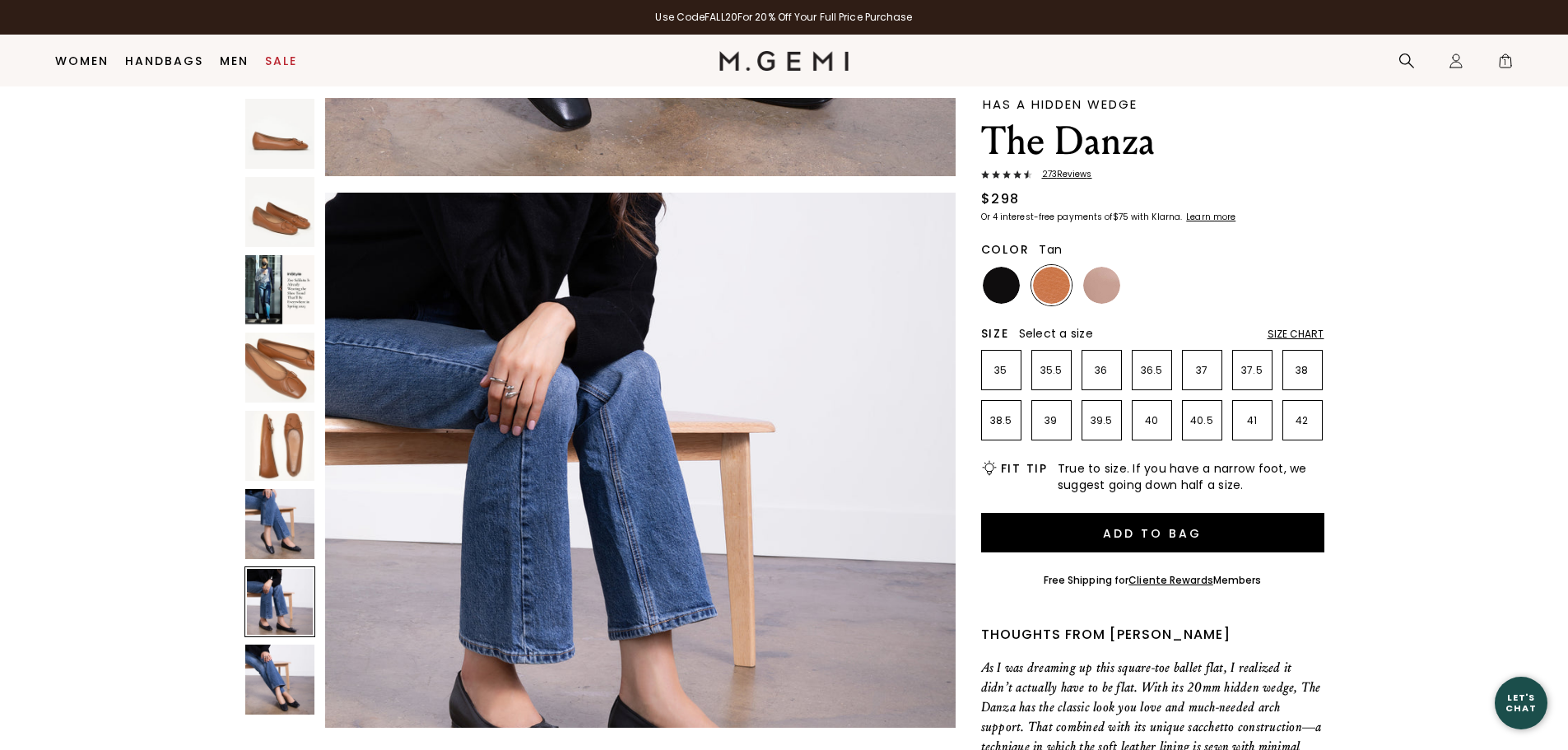
scroll to position [3805, 0]
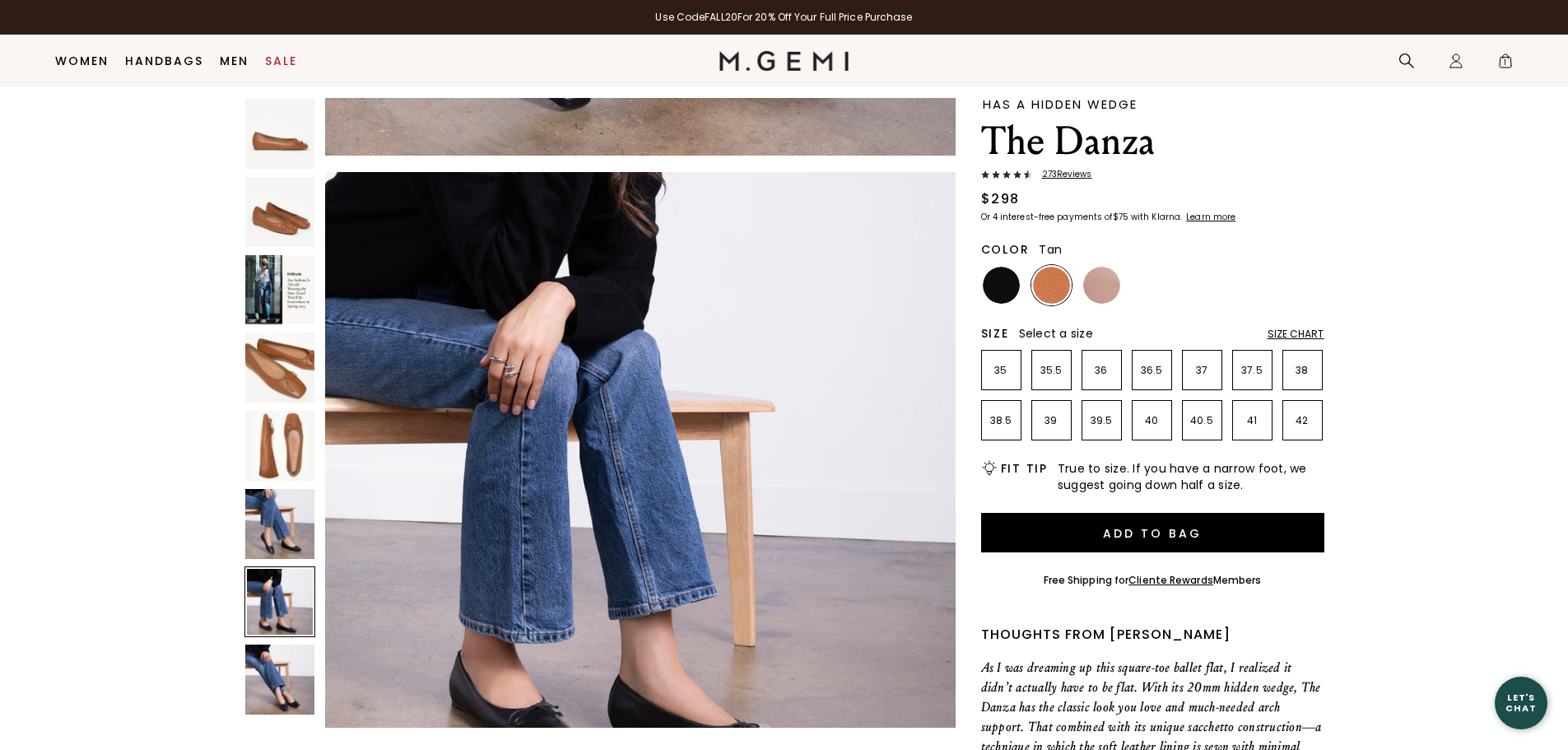
click at [289, 660] on img at bounding box center [280, 679] width 70 height 70
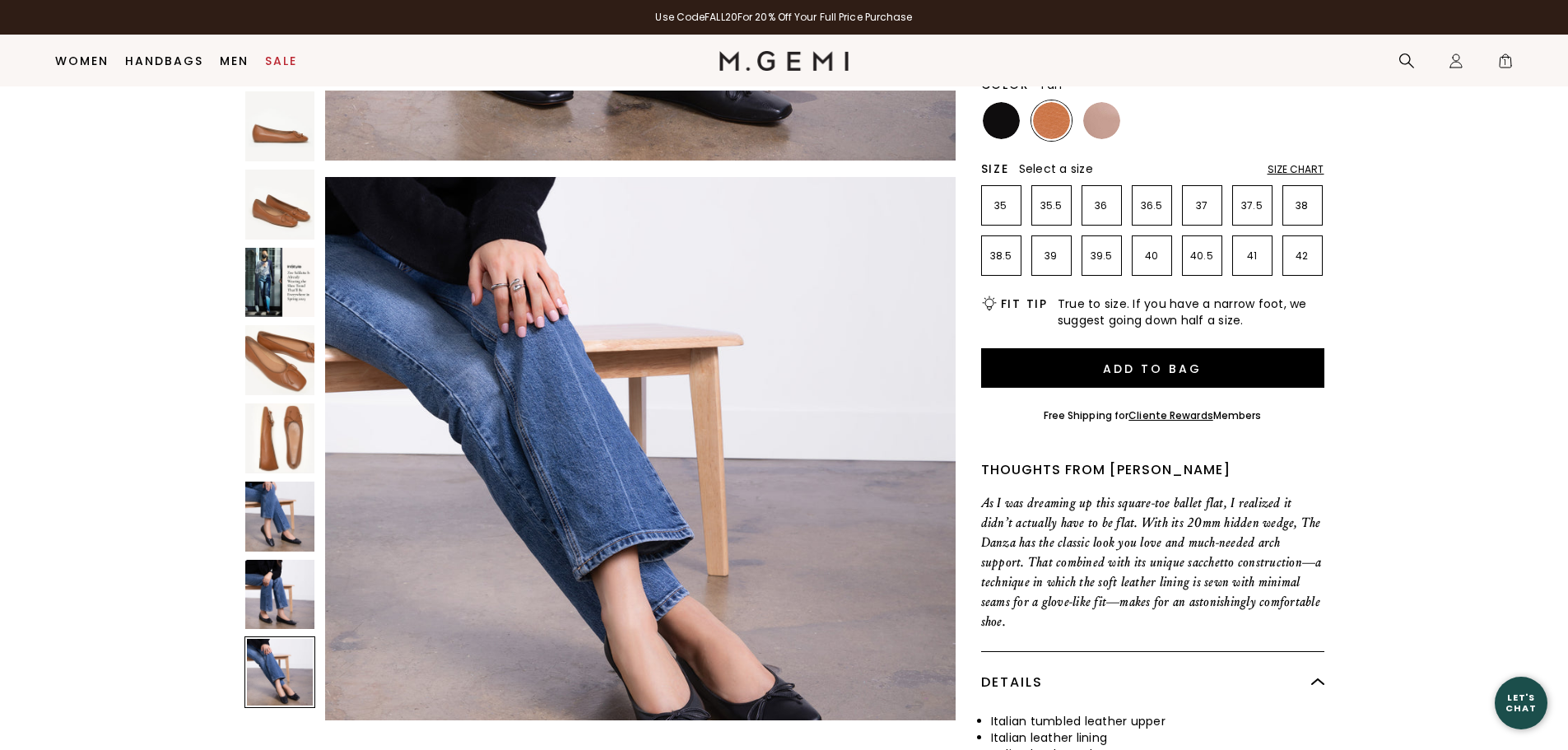
scroll to position [3864, 0]
